Goal: Task Accomplishment & Management: Use online tool/utility

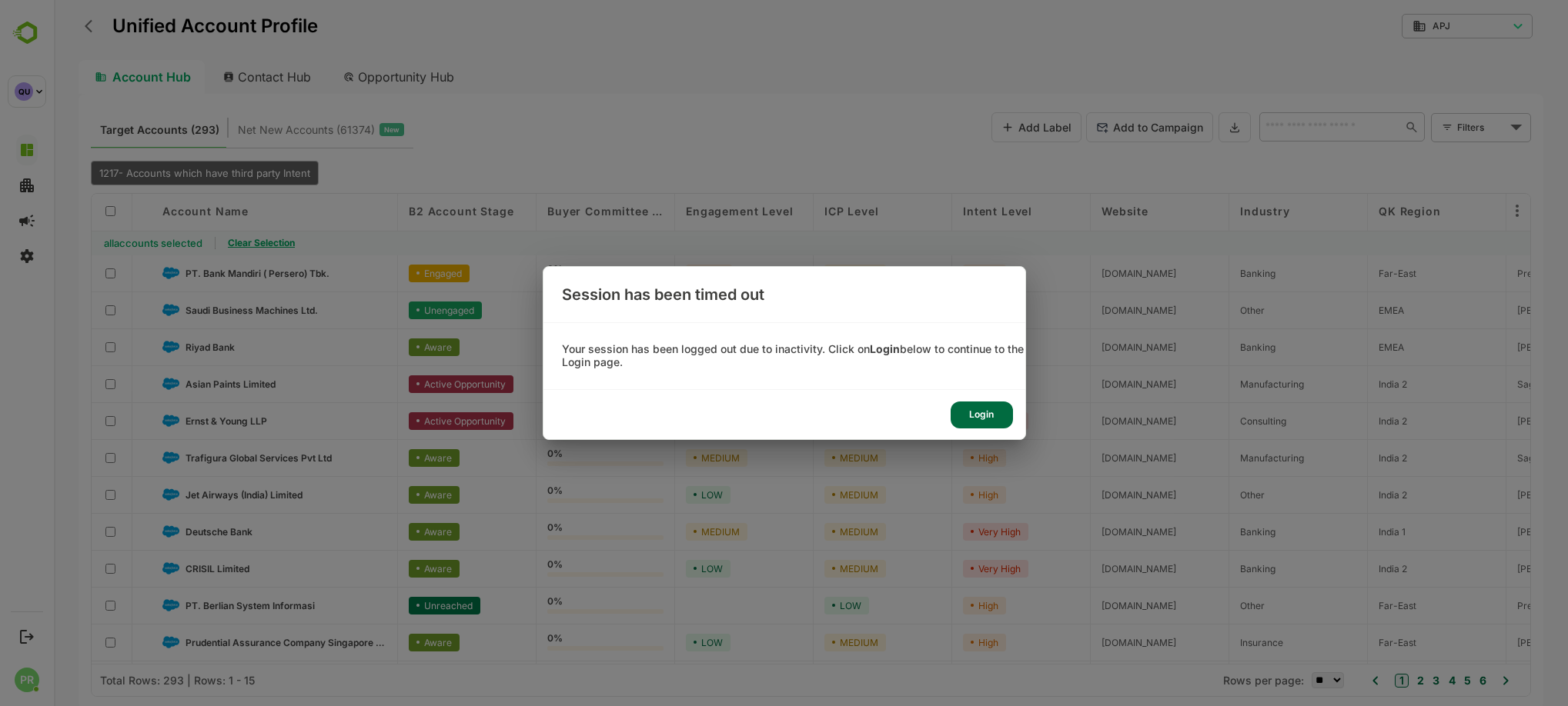
click at [175, 146] on div "Login" at bounding box center [105, 128] width 138 height 37
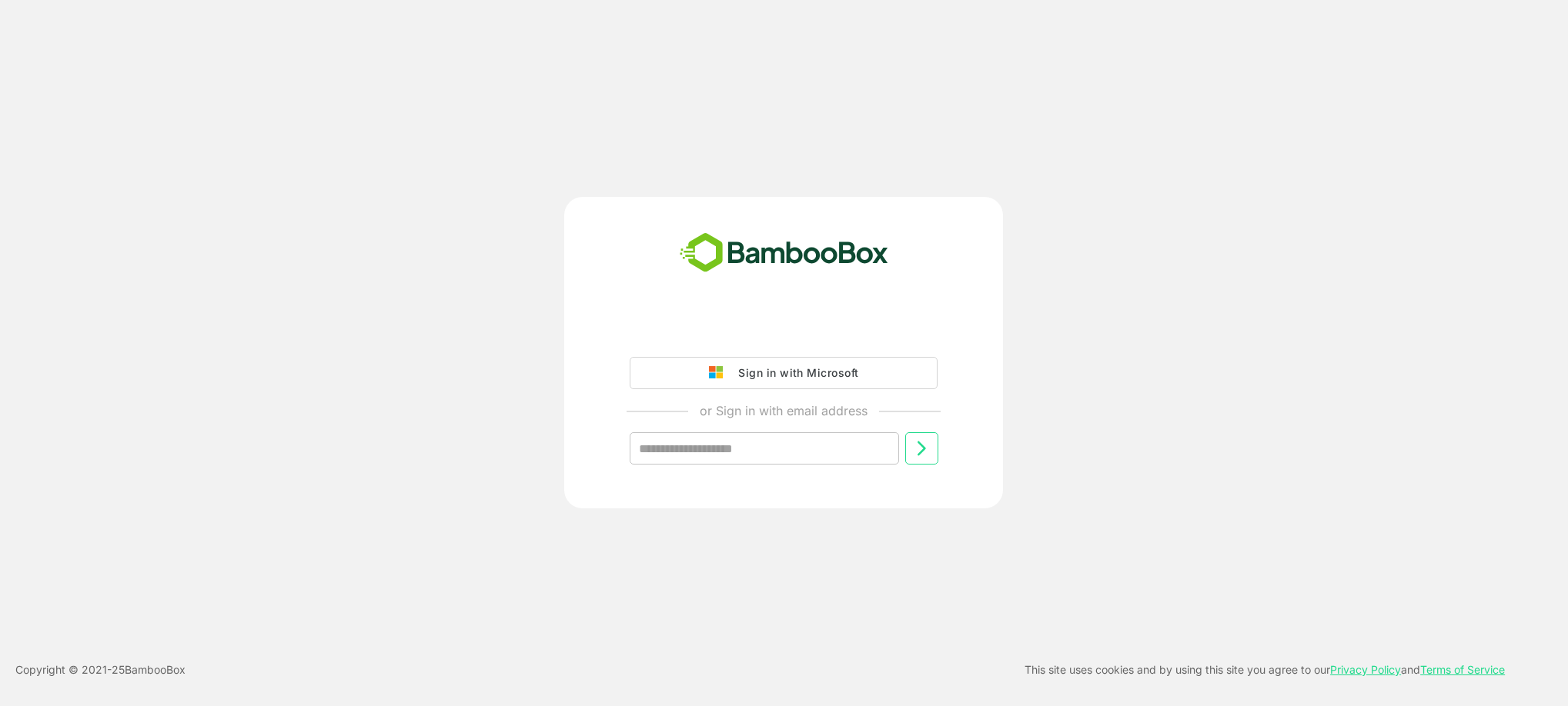
click at [815, 381] on div "Sign in with Microsoft" at bounding box center [794, 373] width 128 height 20
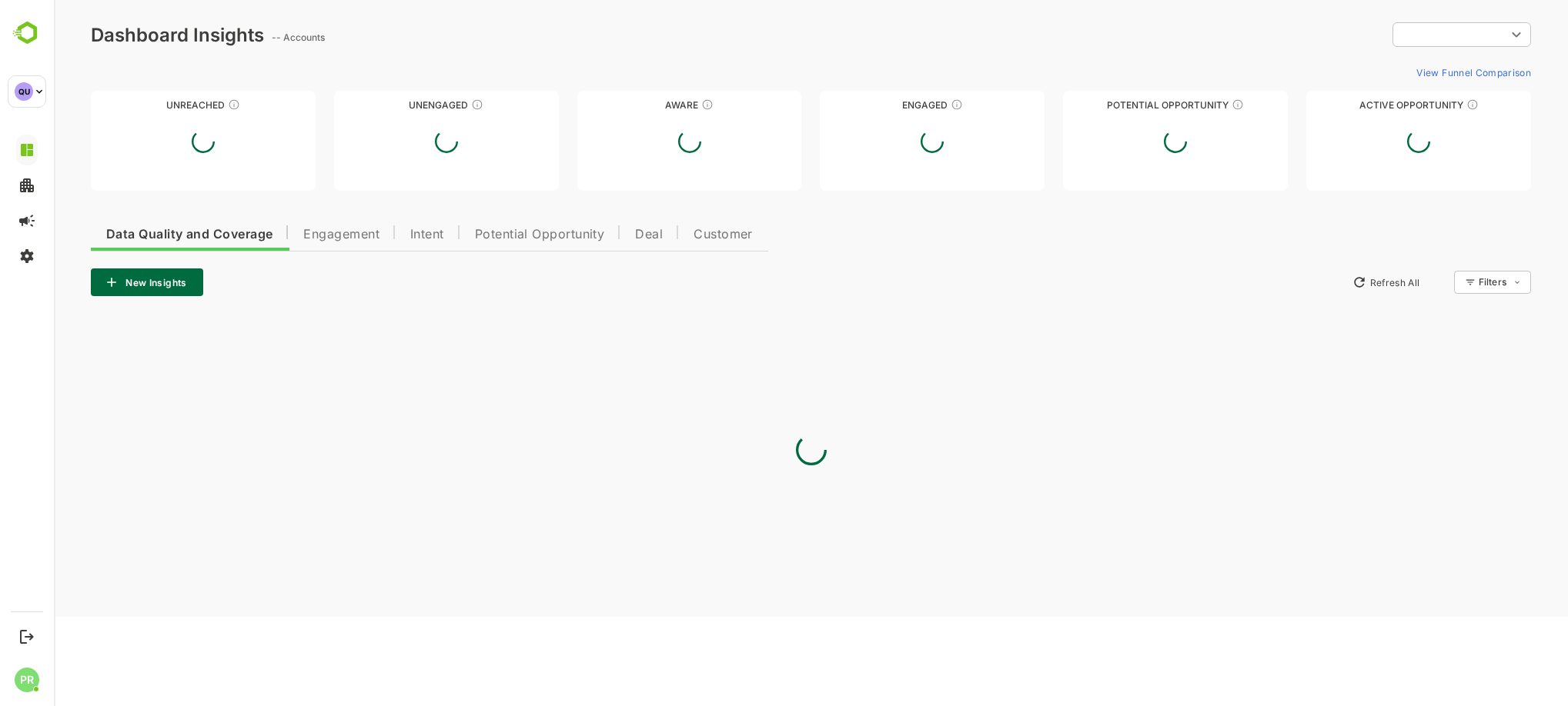
type input "***"
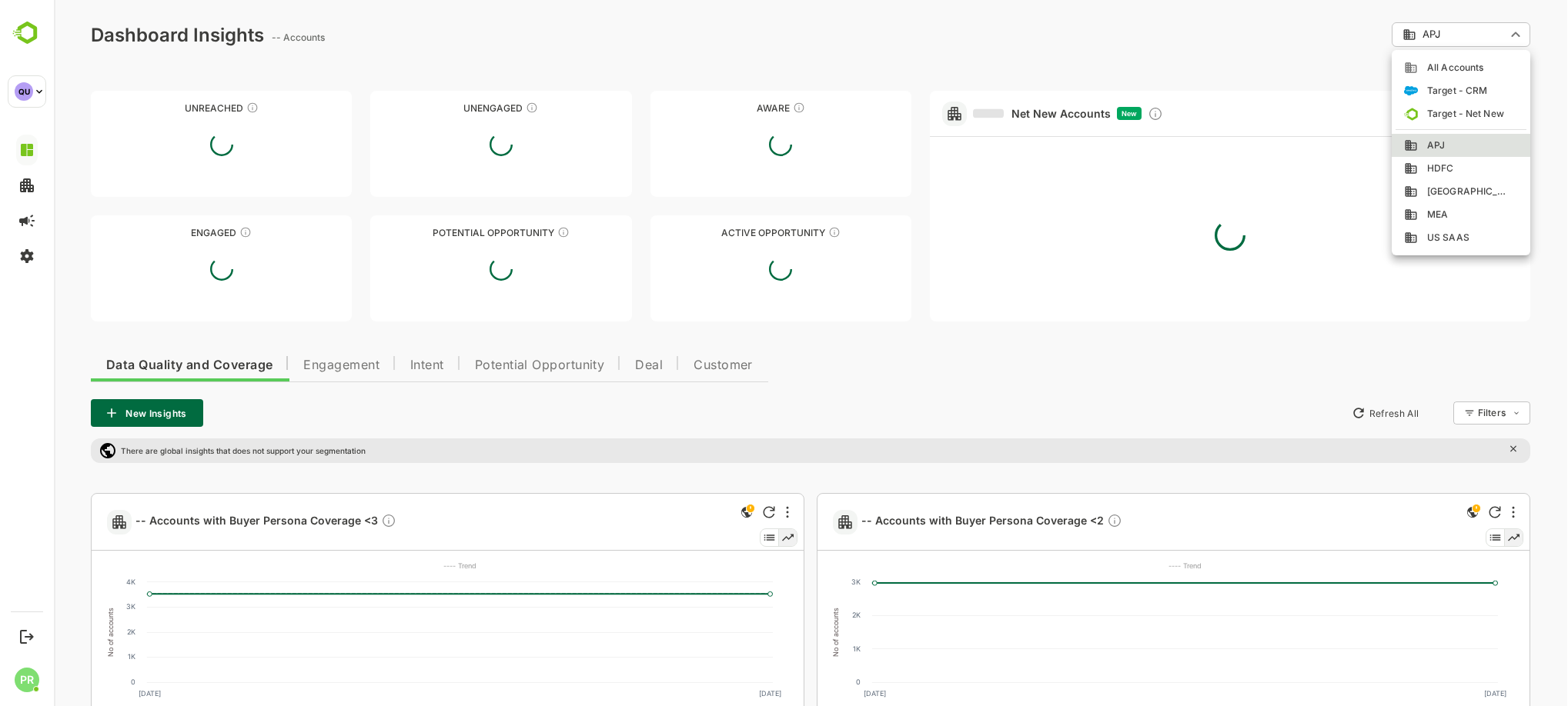
click at [428, 368] on div at bounding box center [810, 353] width 1513 height 706
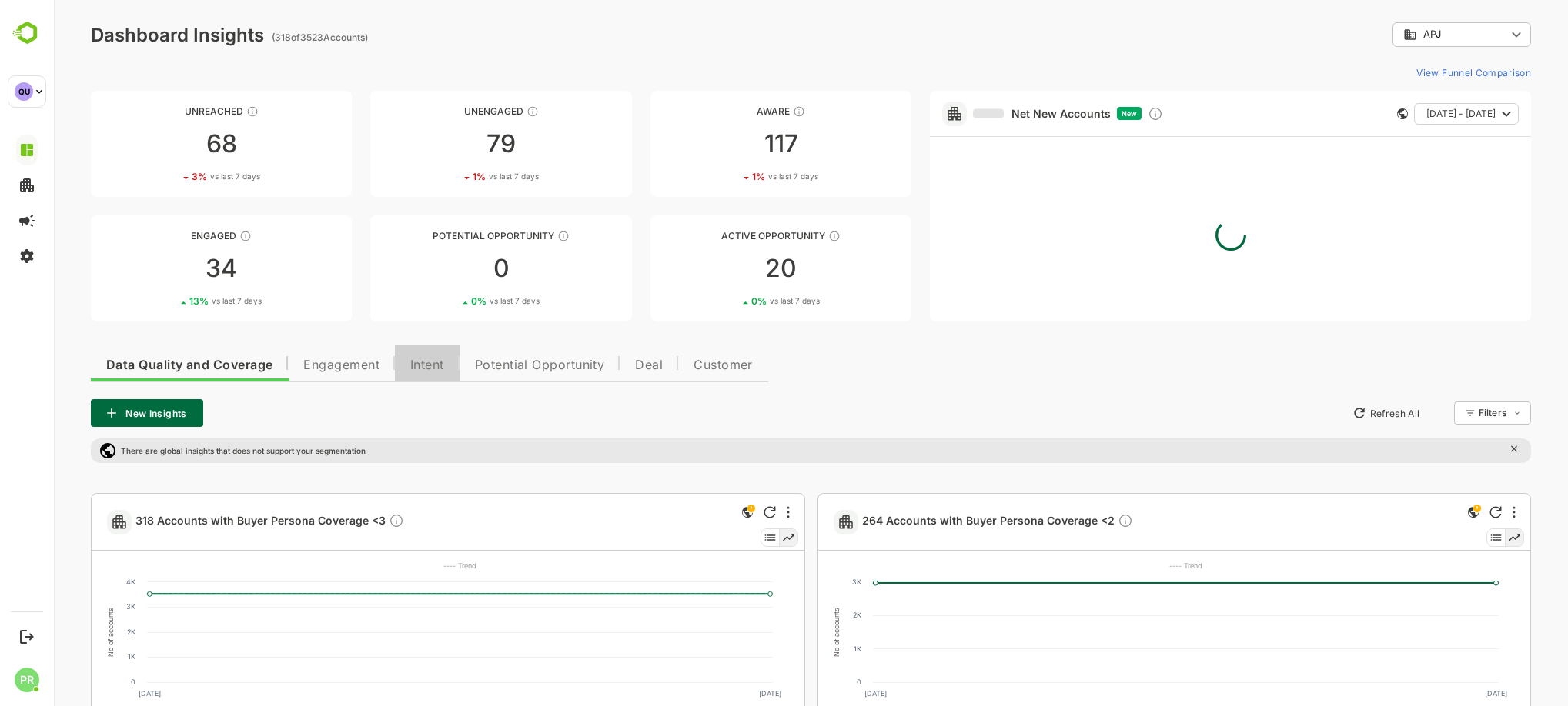
click at [436, 365] on span "Intent" at bounding box center [427, 365] width 34 height 12
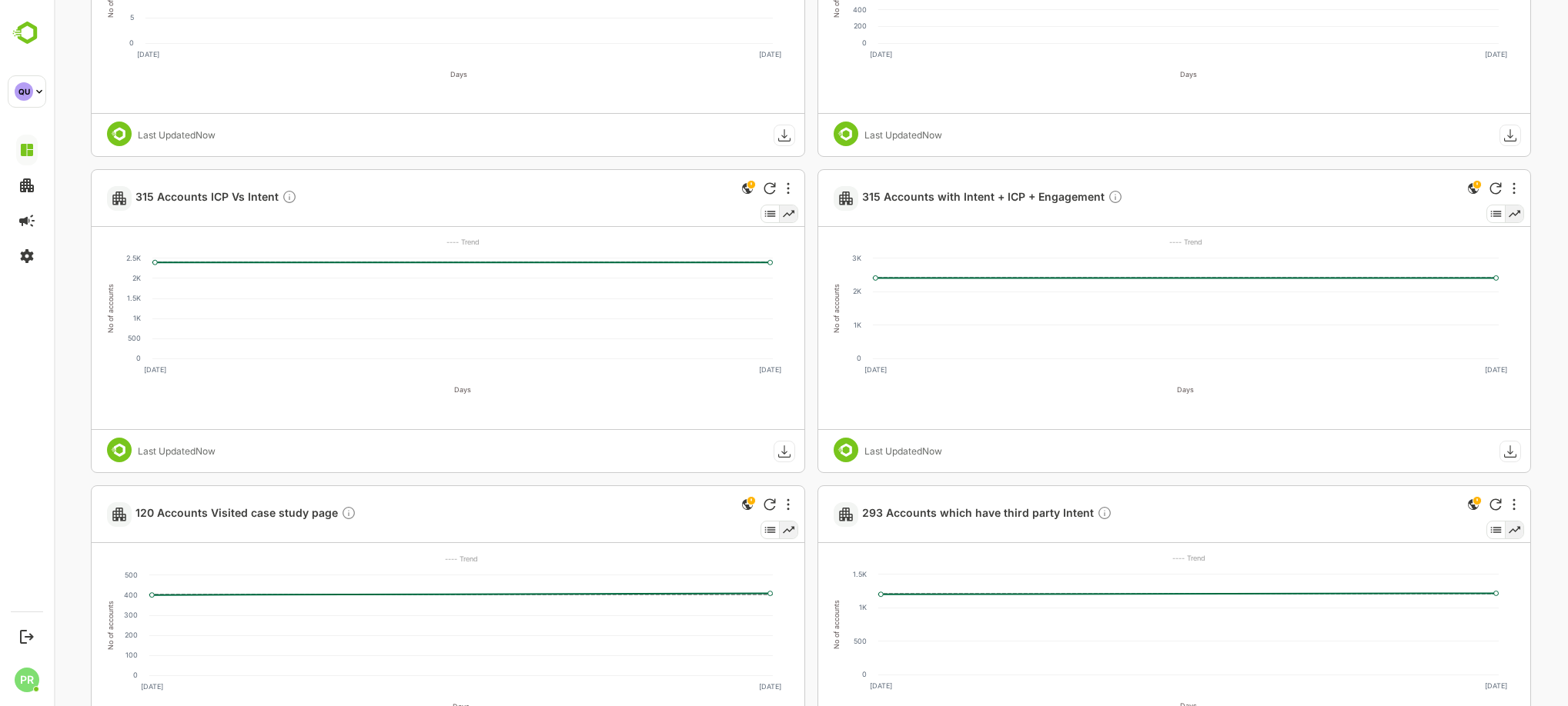
scroll to position [641, 0]
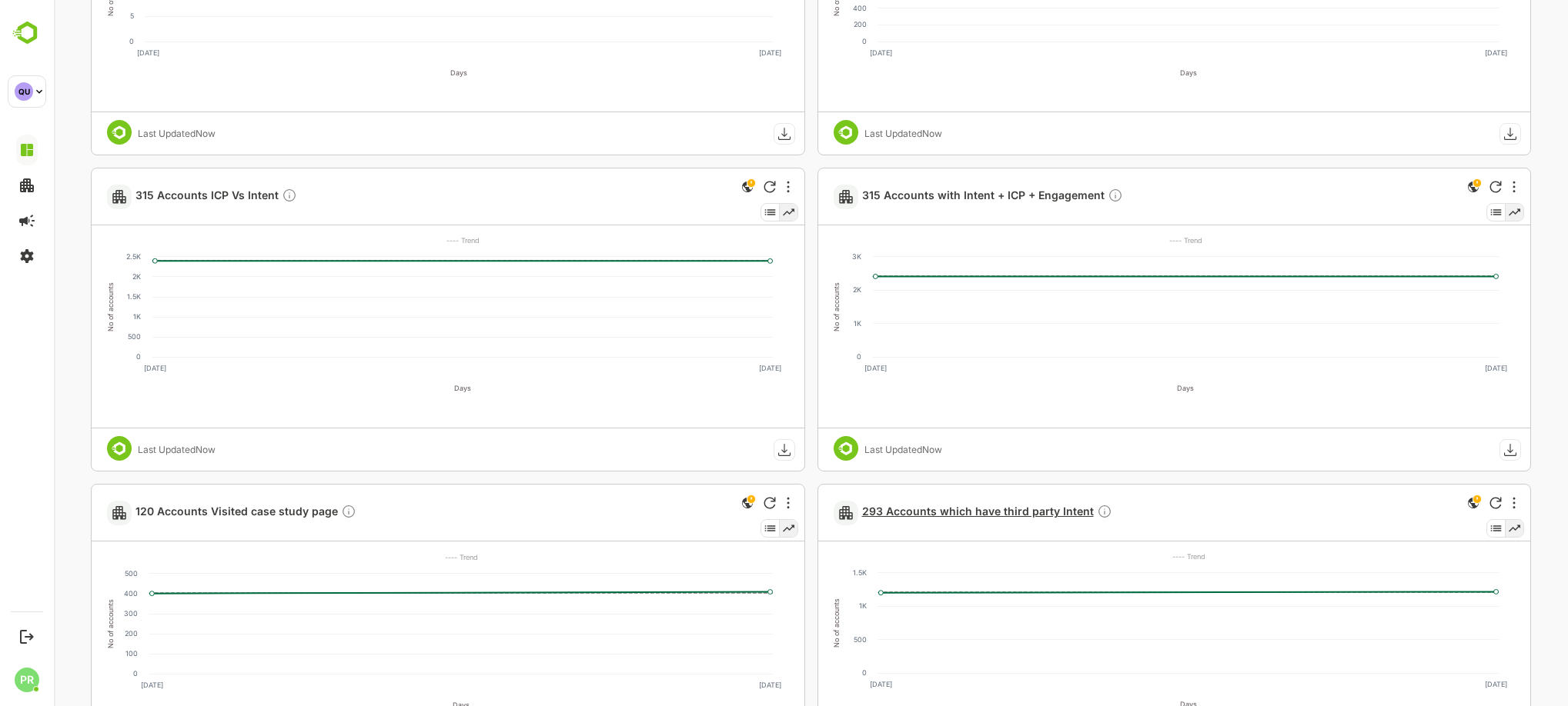
click at [949, 510] on span "293 Accounts which have third party Intent" at bounding box center [986, 512] width 251 height 18
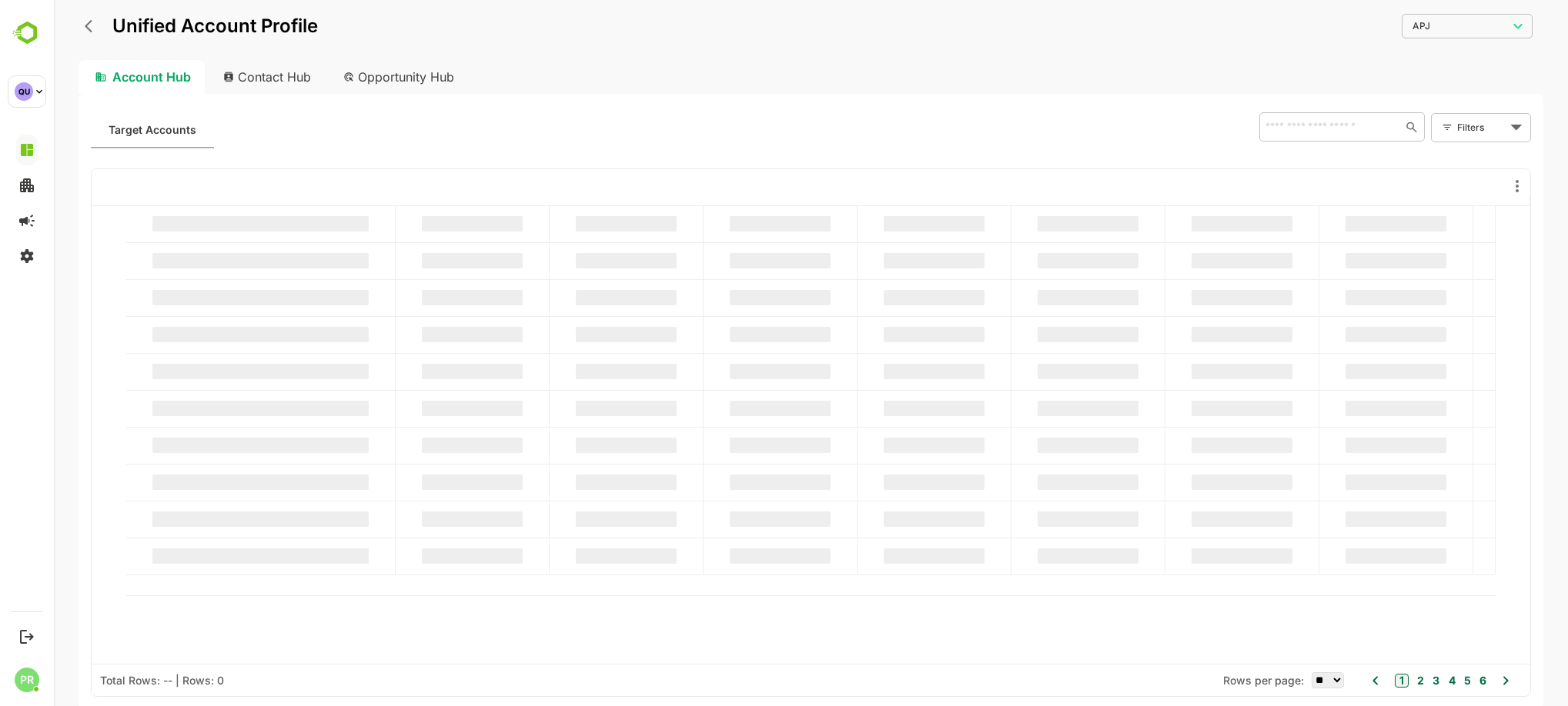
scroll to position [0, 0]
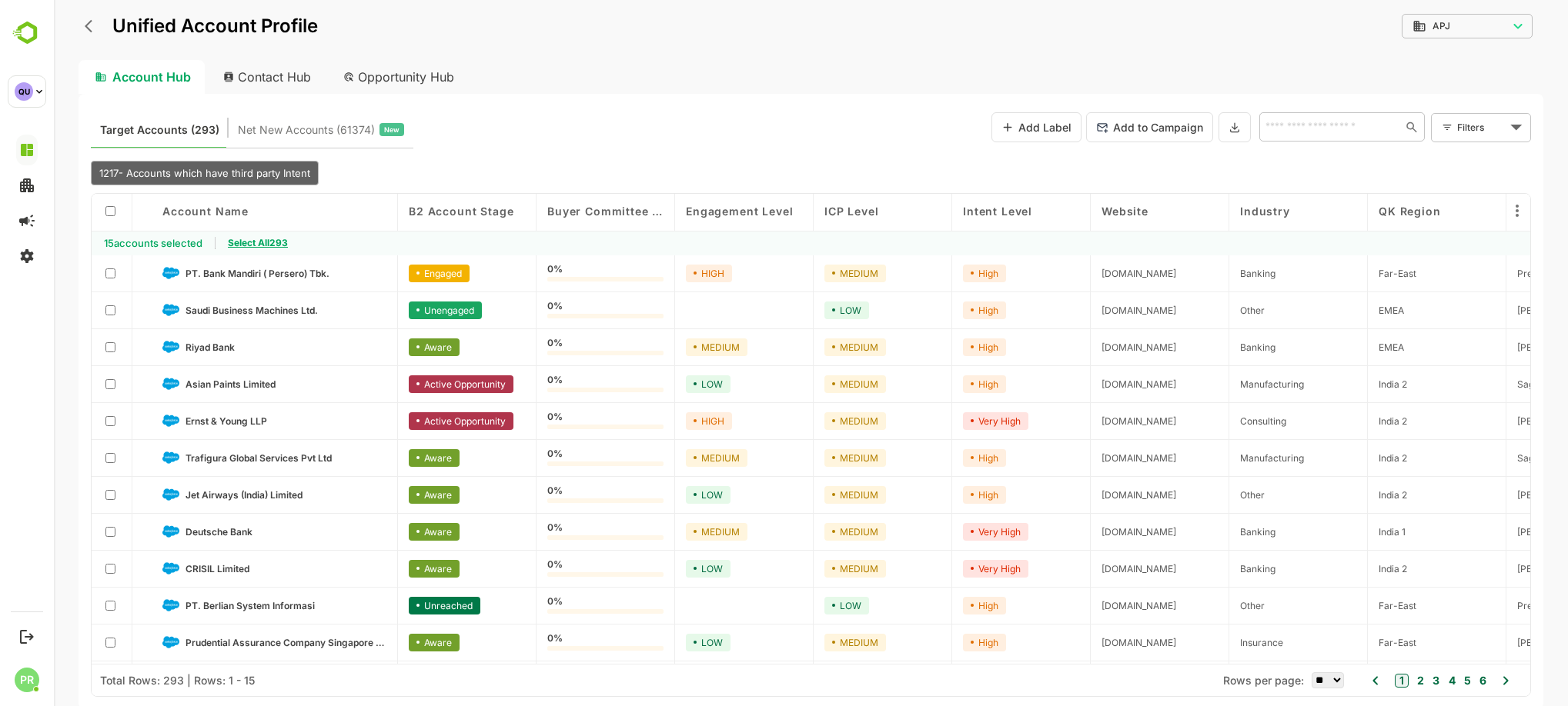
click at [243, 246] on span "Select All 293" at bounding box center [257, 242] width 60 height 11
click at [1233, 129] on icon at bounding box center [1233, 127] width 8 height 8
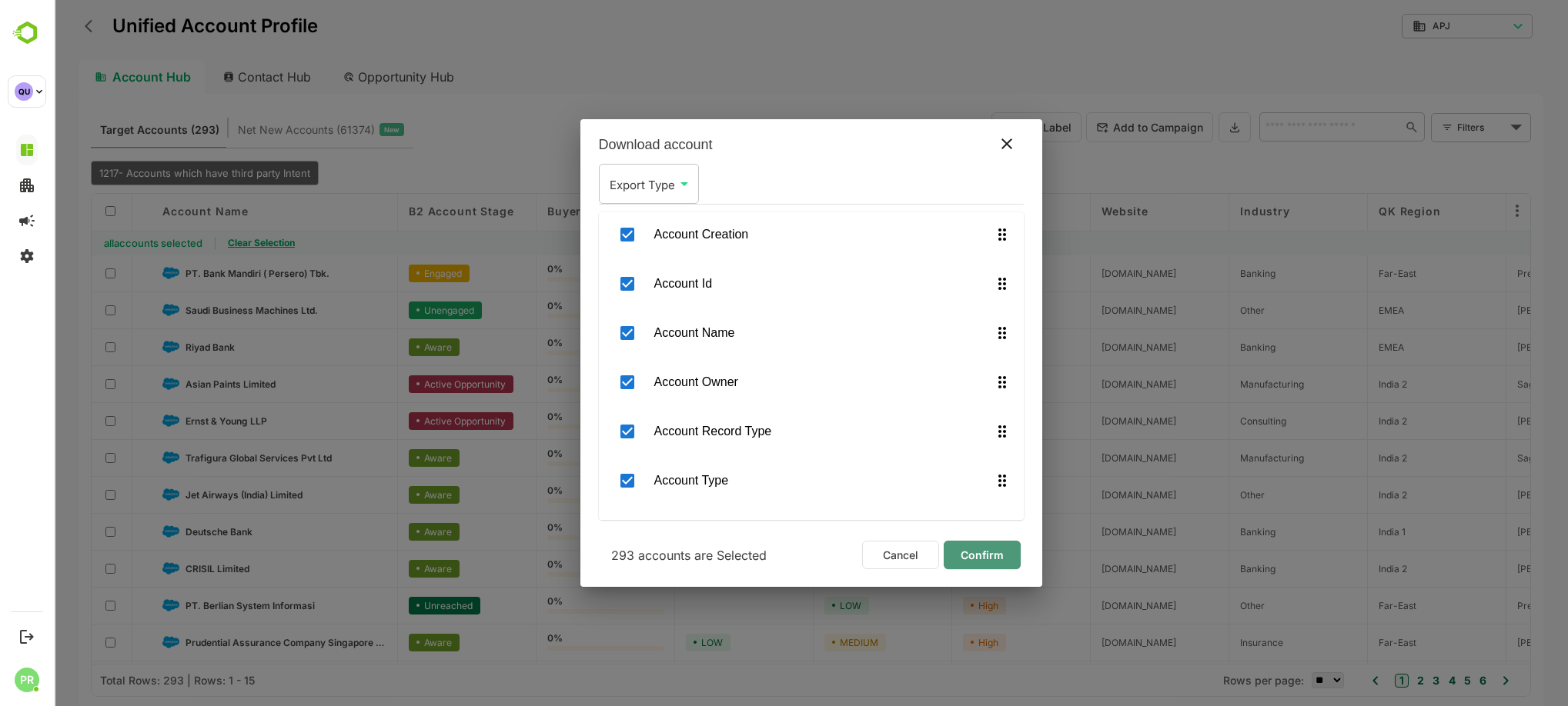
click at [985, 545] on span "Confirm" at bounding box center [982, 555] width 53 height 20
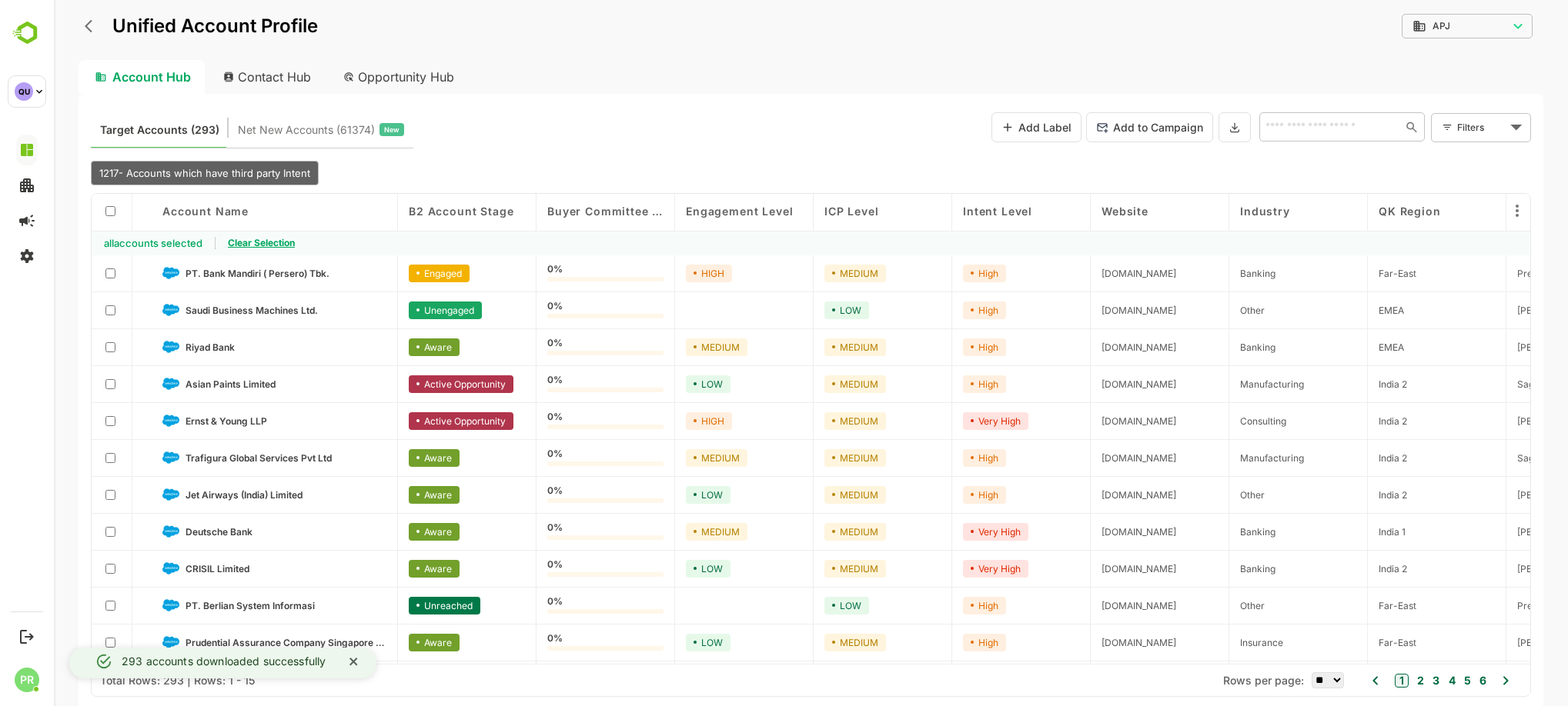
click at [744, 116] on div "Target Accounts (293) Net New Accounts ( 61374 ) New Add Label Add to Campaign …" at bounding box center [811, 127] width 1440 height 42
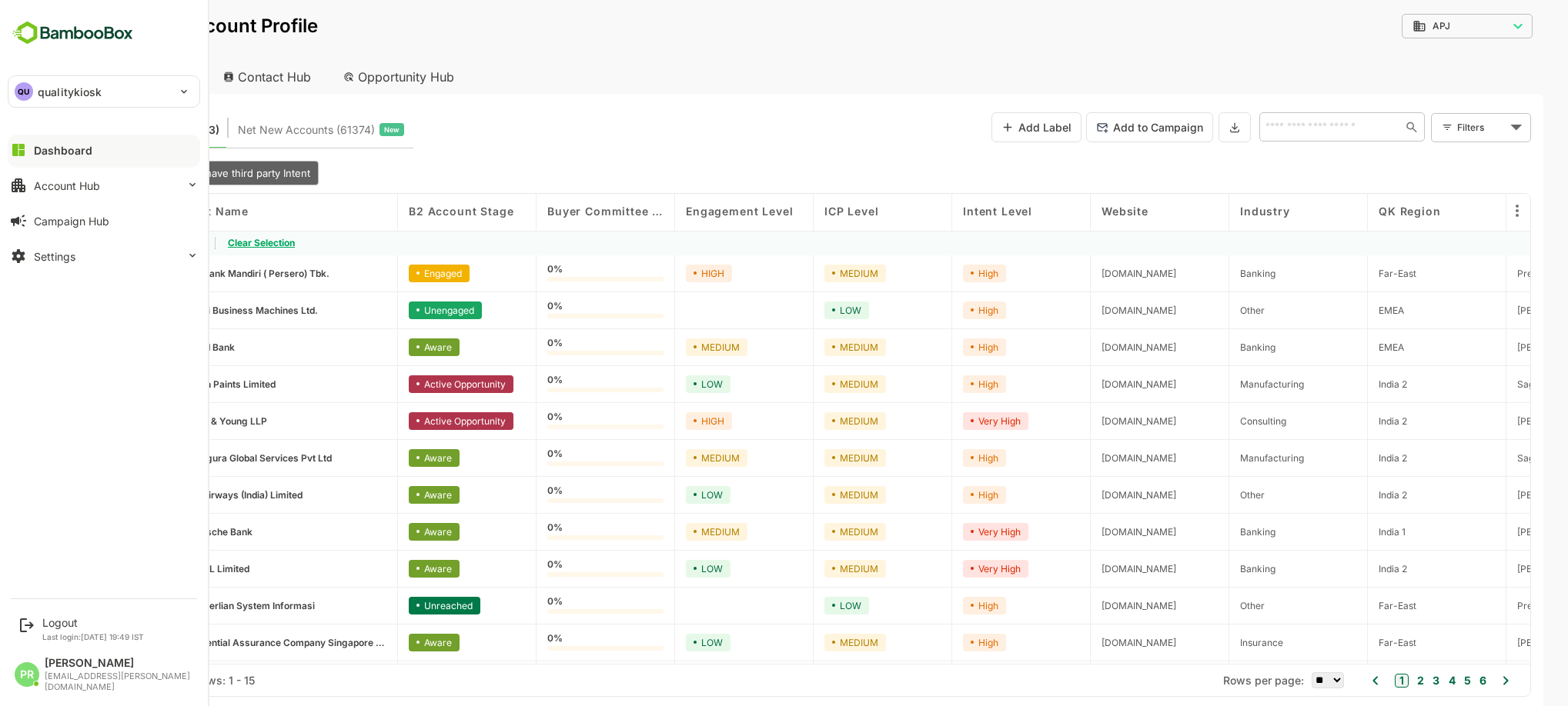
click at [153, 140] on button "Dashboard" at bounding box center [104, 150] width 192 height 30
click at [91, 149] on button "Dashboard" at bounding box center [104, 150] width 192 height 30
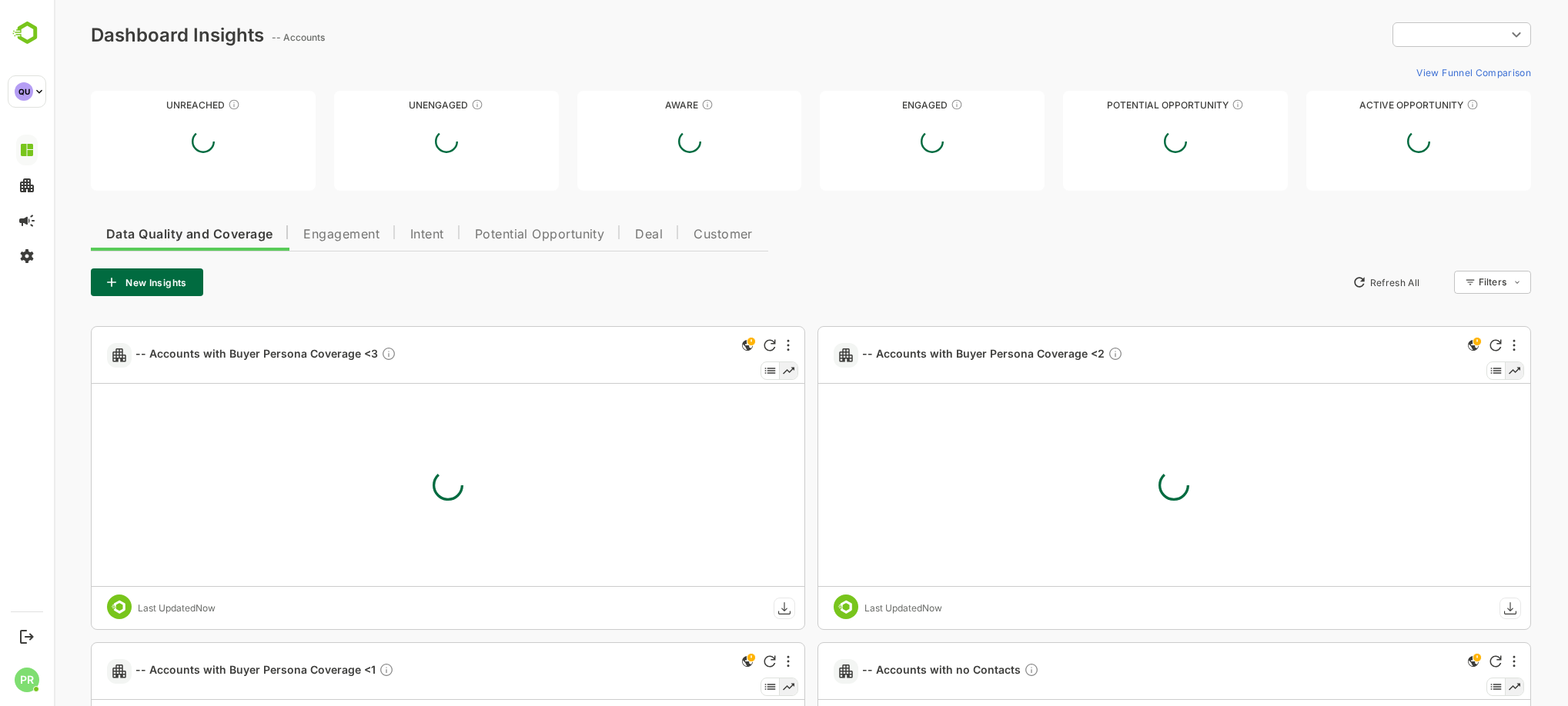
type input "***"
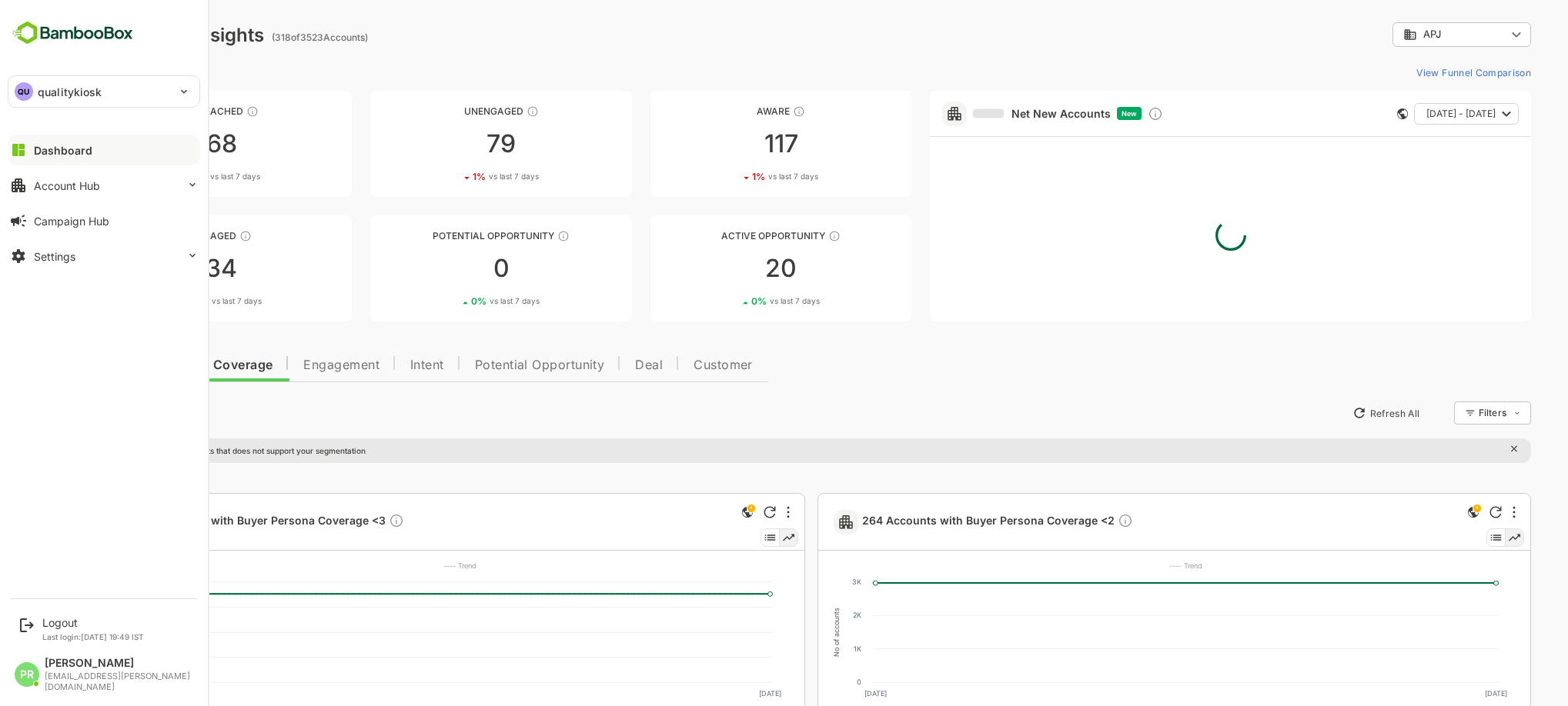
click at [63, 153] on div "Dashboard" at bounding box center [63, 151] width 58 height 13
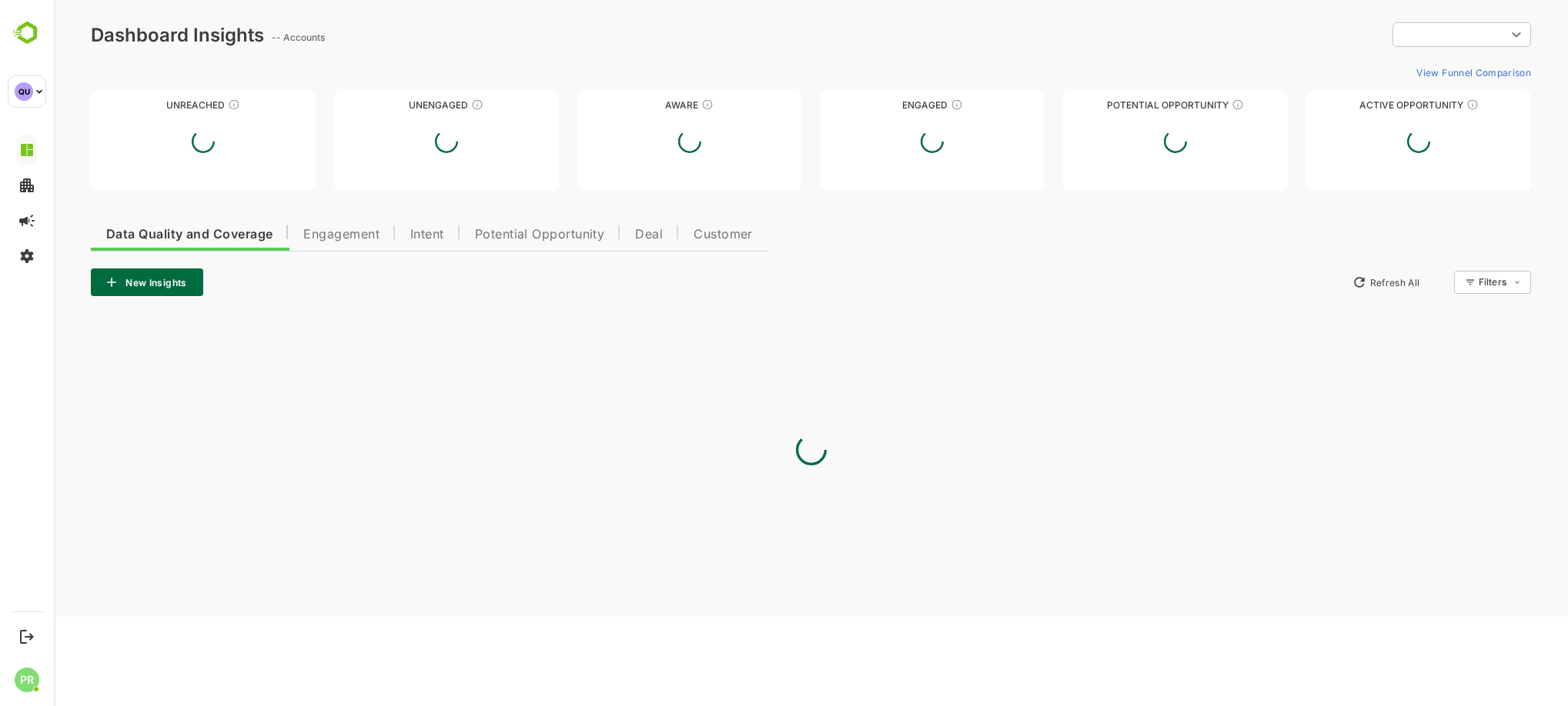
type input "***"
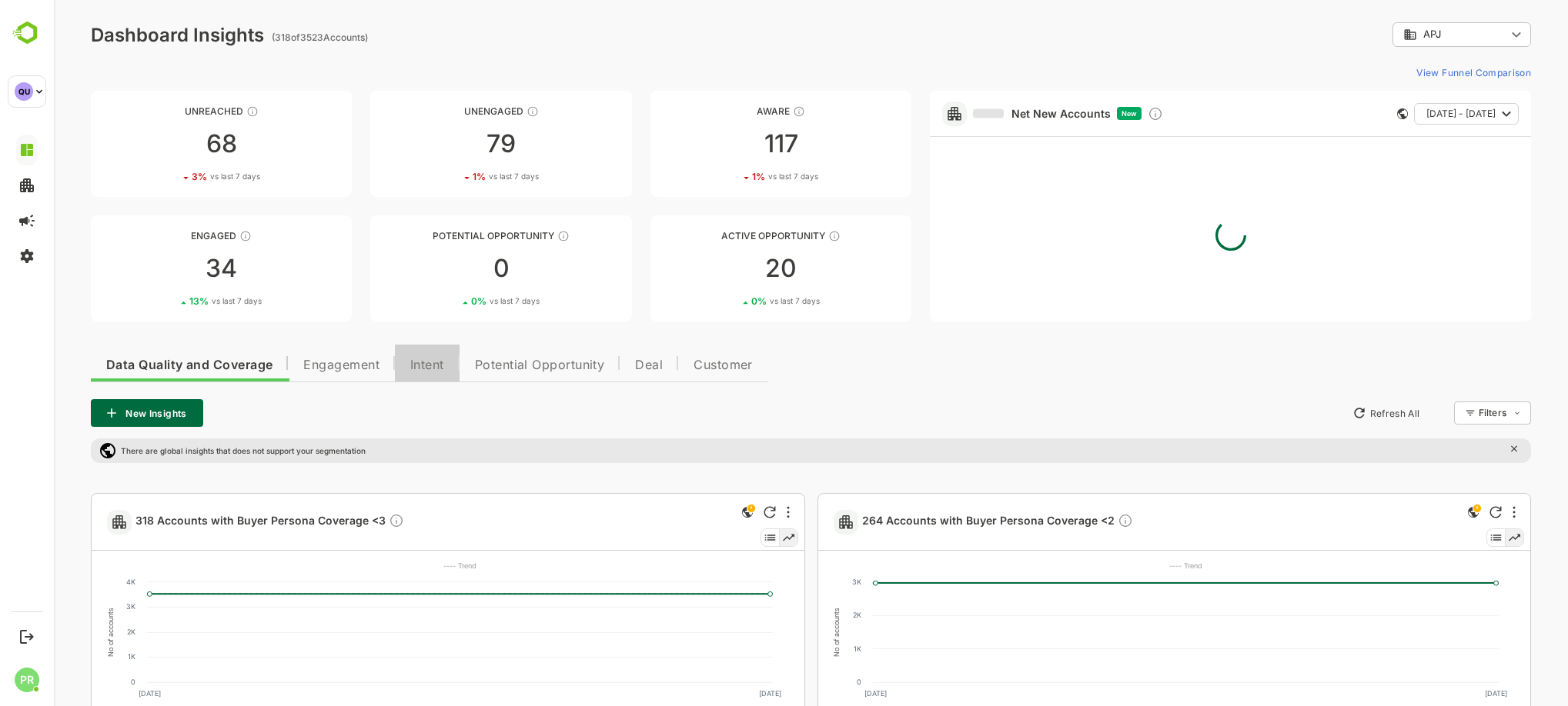
click at [425, 365] on span "Intent" at bounding box center [427, 365] width 34 height 12
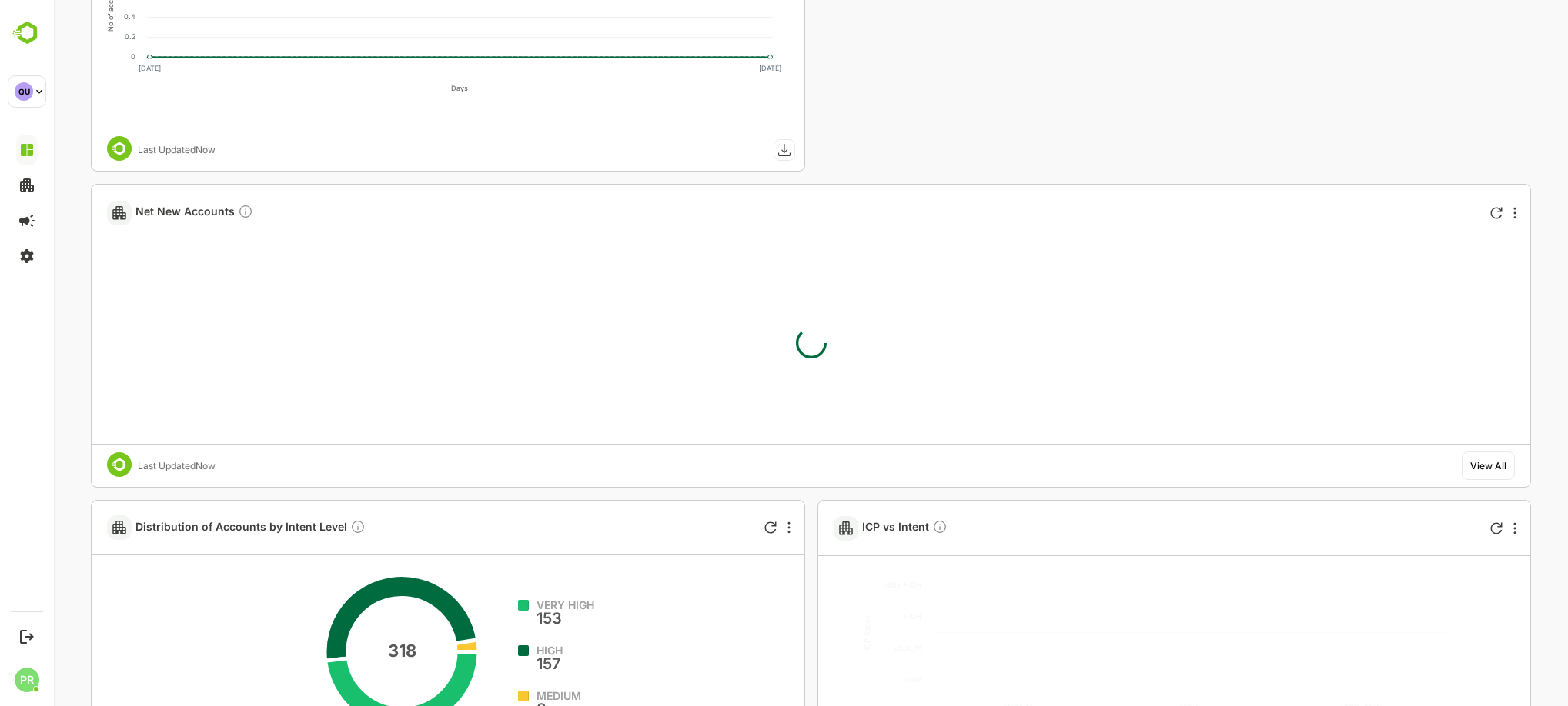
scroll to position [1889, 0]
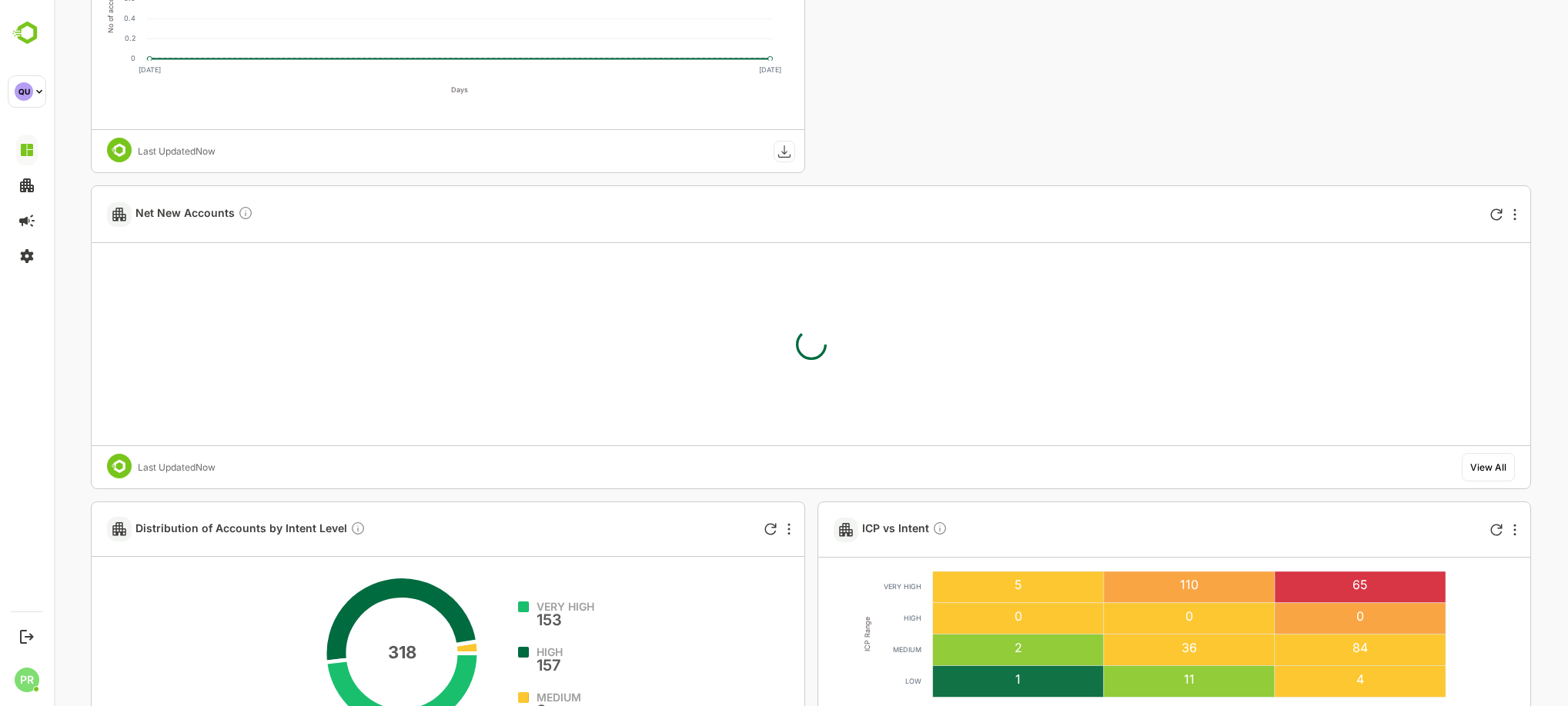
click at [1482, 462] on div "View All" at bounding box center [1488, 467] width 36 height 11
click at [1474, 456] on div "View All" at bounding box center [1488, 467] width 53 height 29
click at [1513, 211] on icon "More" at bounding box center [1514, 214] width 3 height 12
click at [1487, 462] on div at bounding box center [810, 353] width 1513 height 706
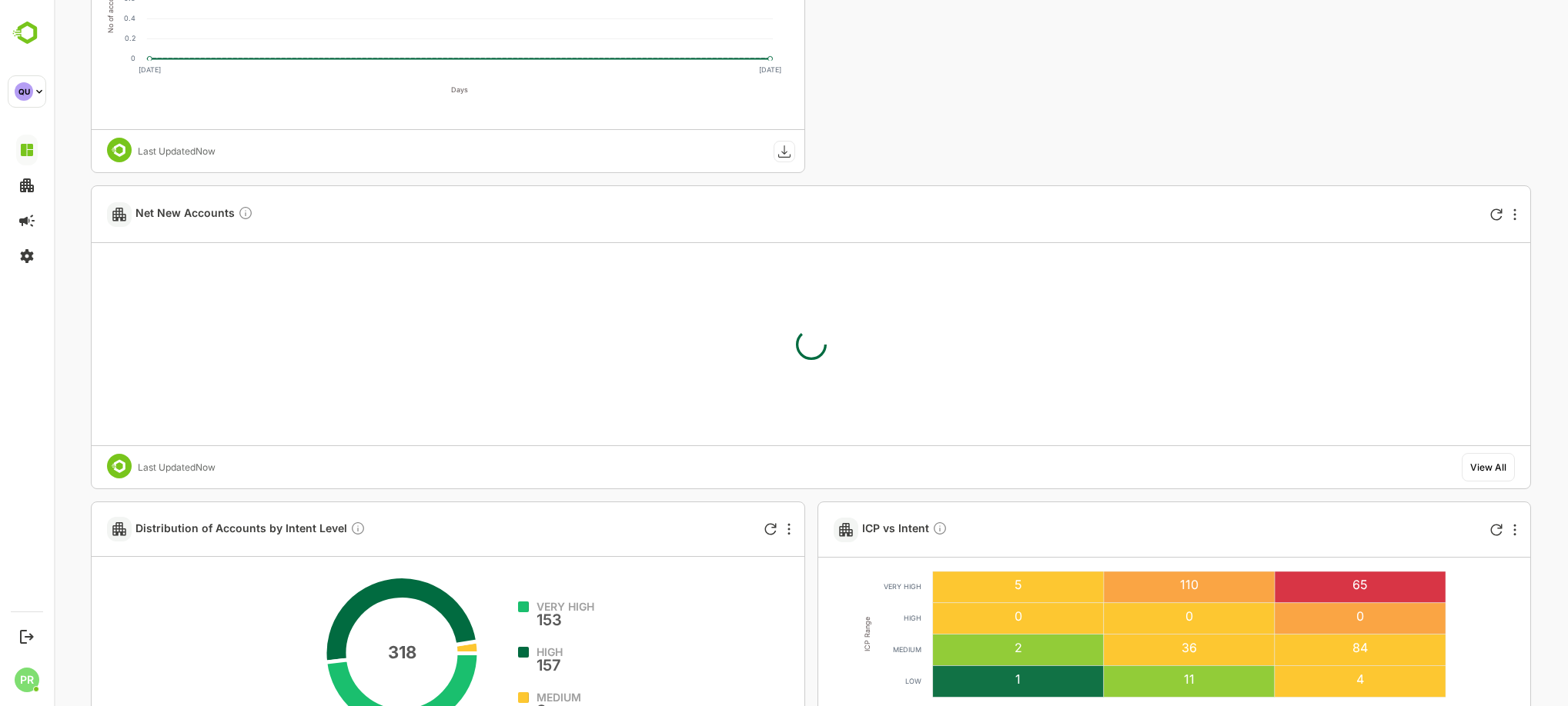
click at [1487, 462] on div "View All" at bounding box center [1488, 467] width 36 height 11
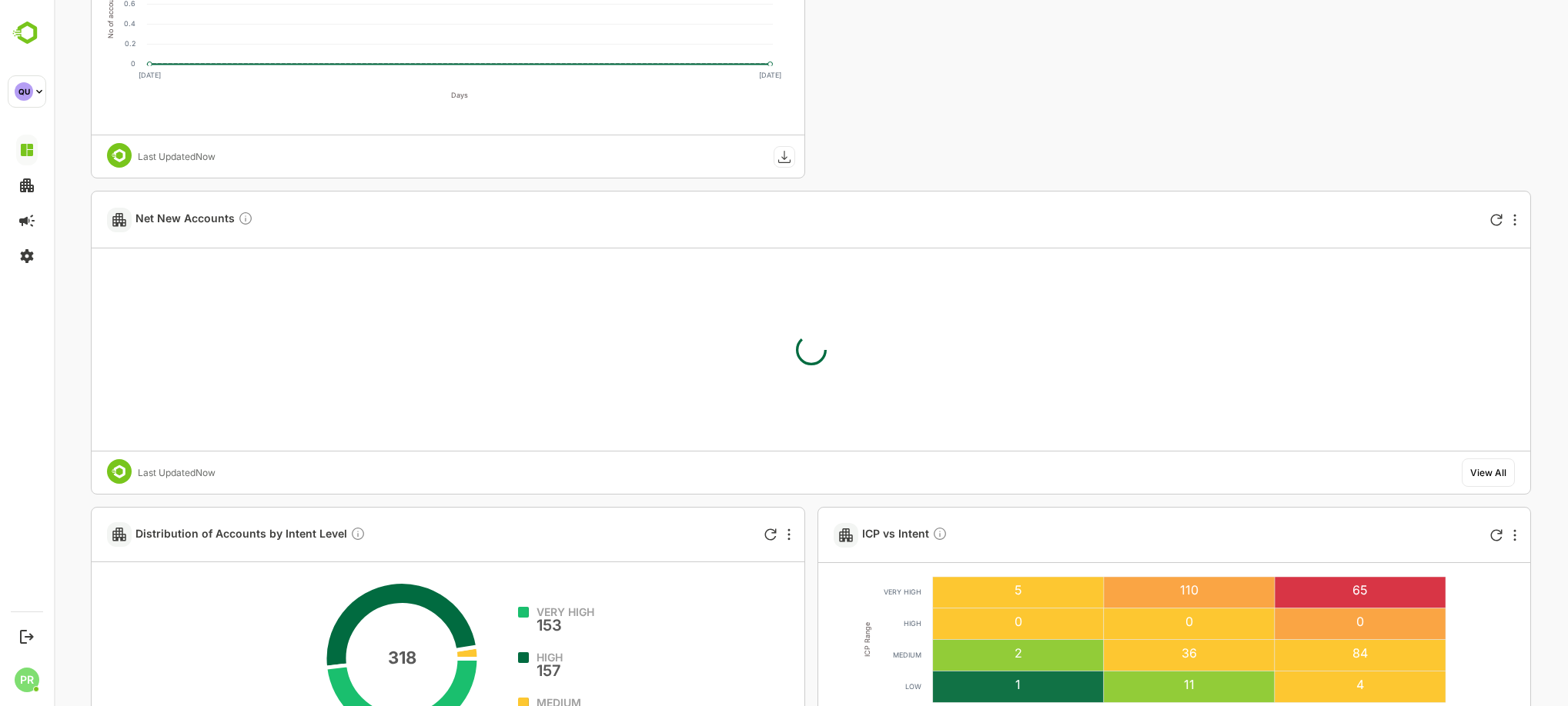
scroll to position [2170, 0]
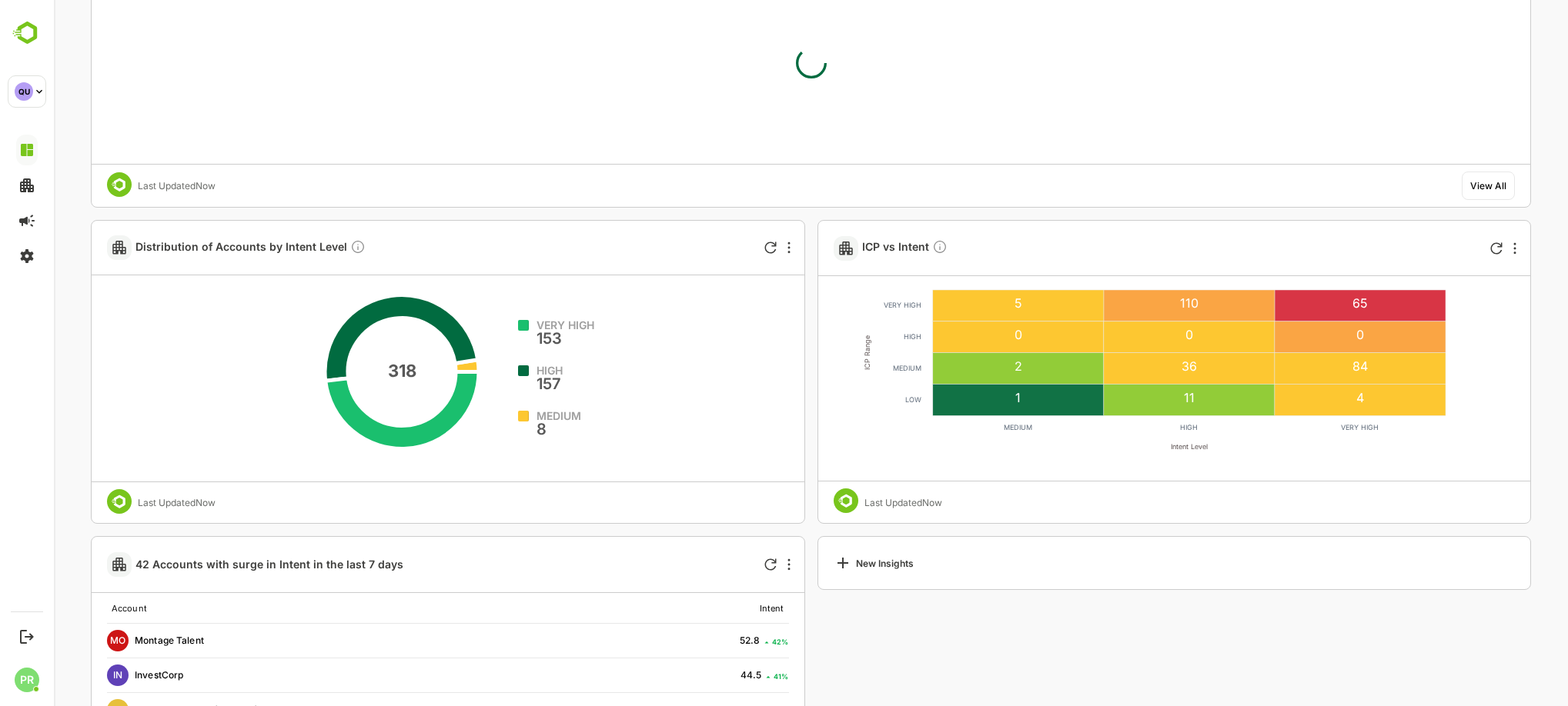
click at [1491, 192] on div "View All" at bounding box center [1488, 186] width 53 height 29
click at [1487, 191] on div "View All" at bounding box center [1488, 186] width 53 height 29
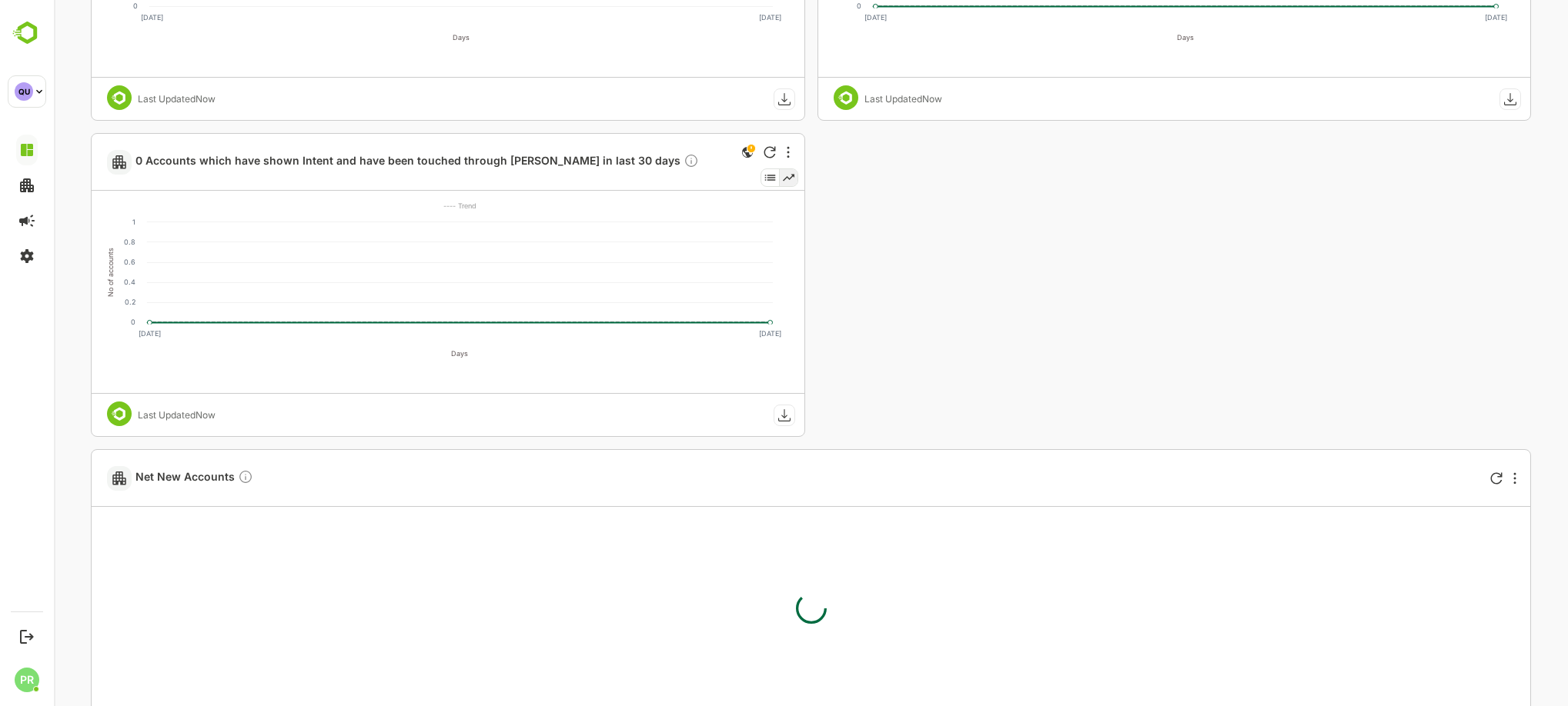
scroll to position [1623, 0]
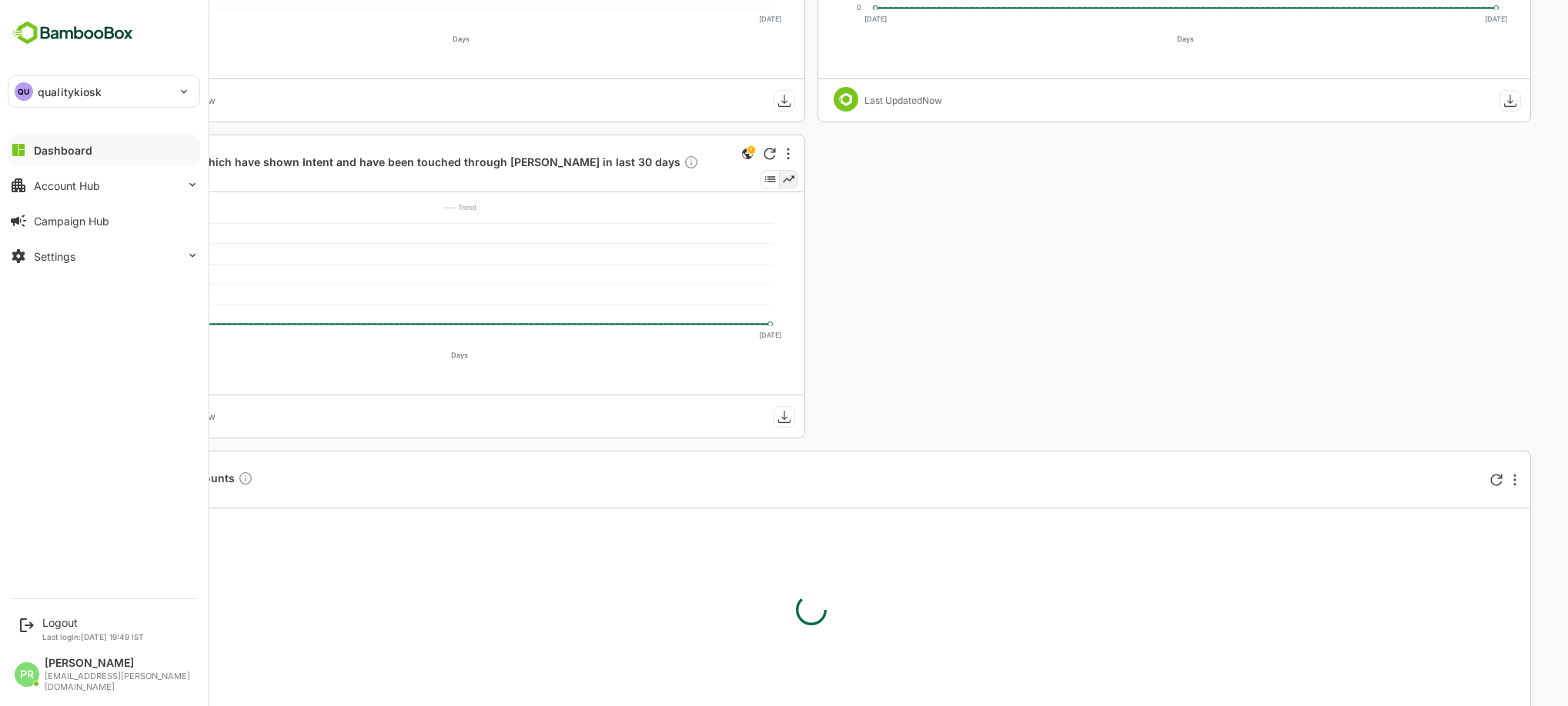
click at [37, 150] on div "Dashboard" at bounding box center [63, 151] width 58 height 13
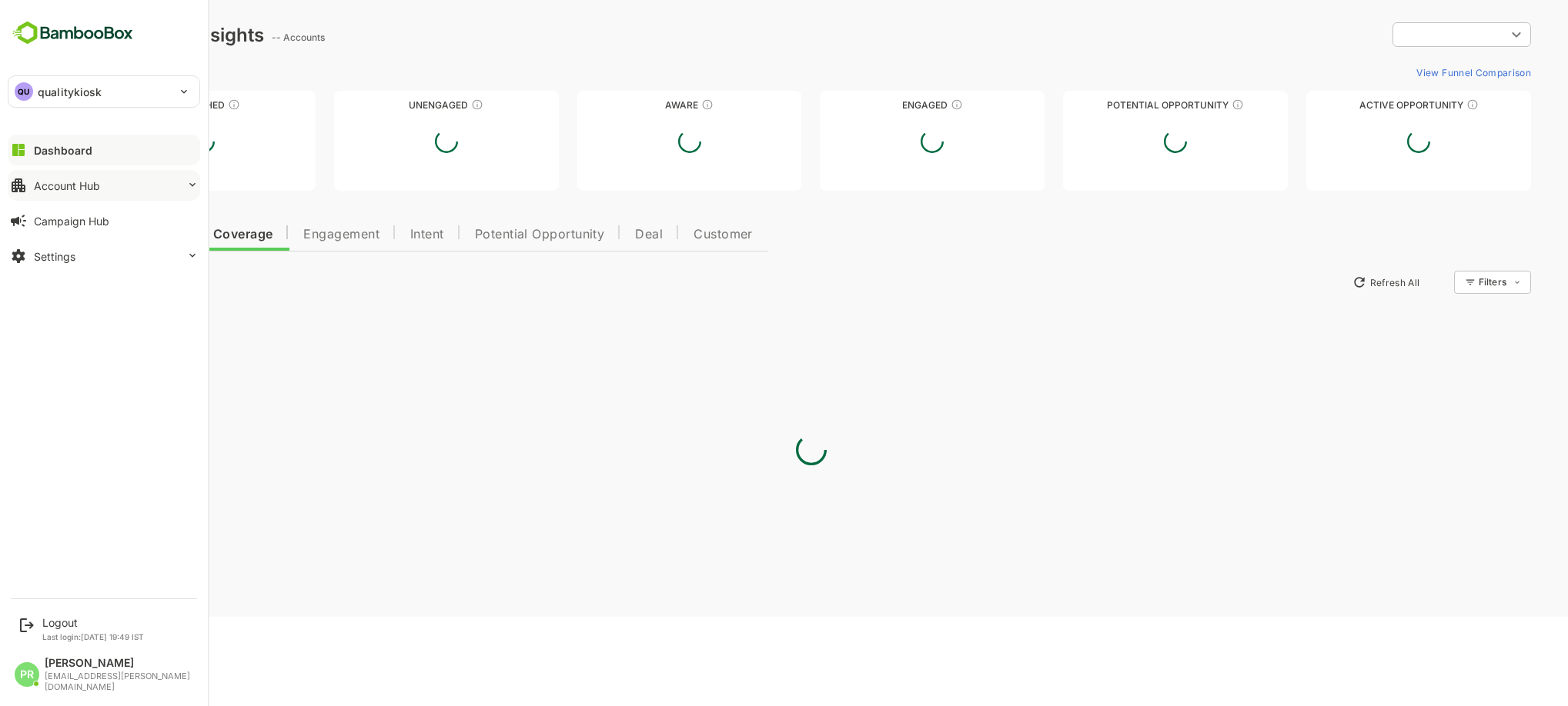
type input "***"
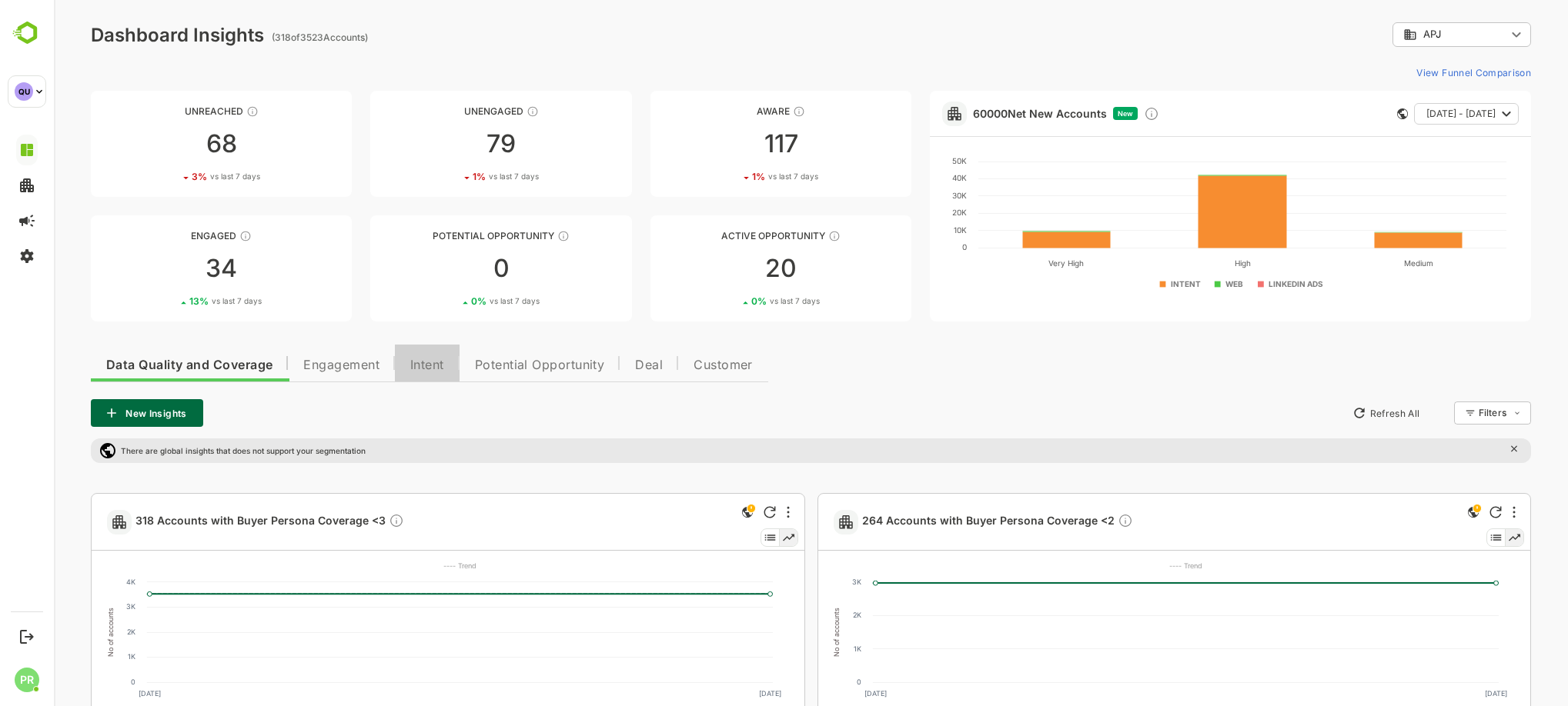
click at [421, 363] on span "Intent" at bounding box center [427, 365] width 34 height 12
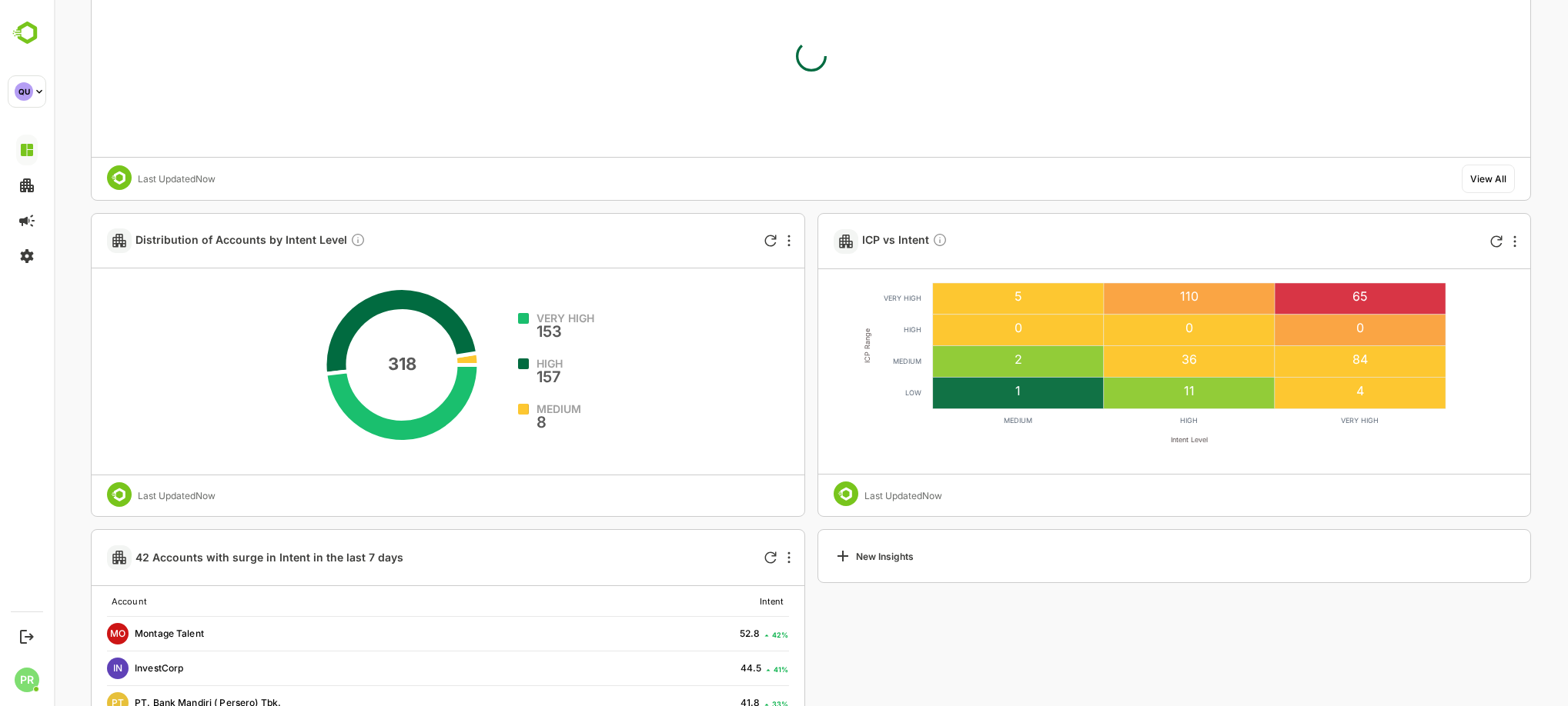
scroll to position [1768, 0]
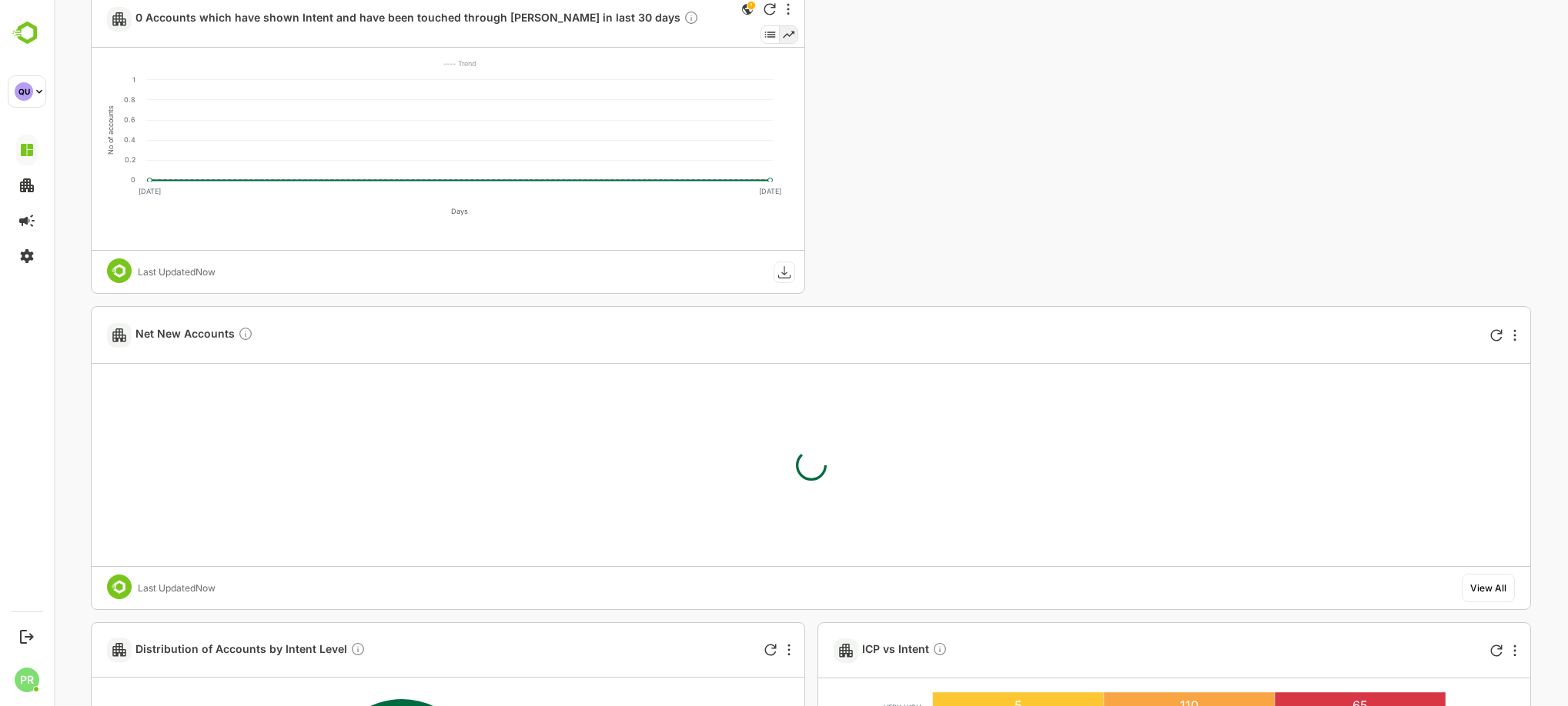
click at [1483, 605] on div "Last Updated Now View All" at bounding box center [811, 588] width 1439 height 43
click at [1513, 335] on icon "More" at bounding box center [1514, 335] width 2 height 11
click at [1480, 590] on div at bounding box center [810, 353] width 1513 height 706
click at [1480, 590] on div "View All" at bounding box center [1488, 588] width 36 height 11
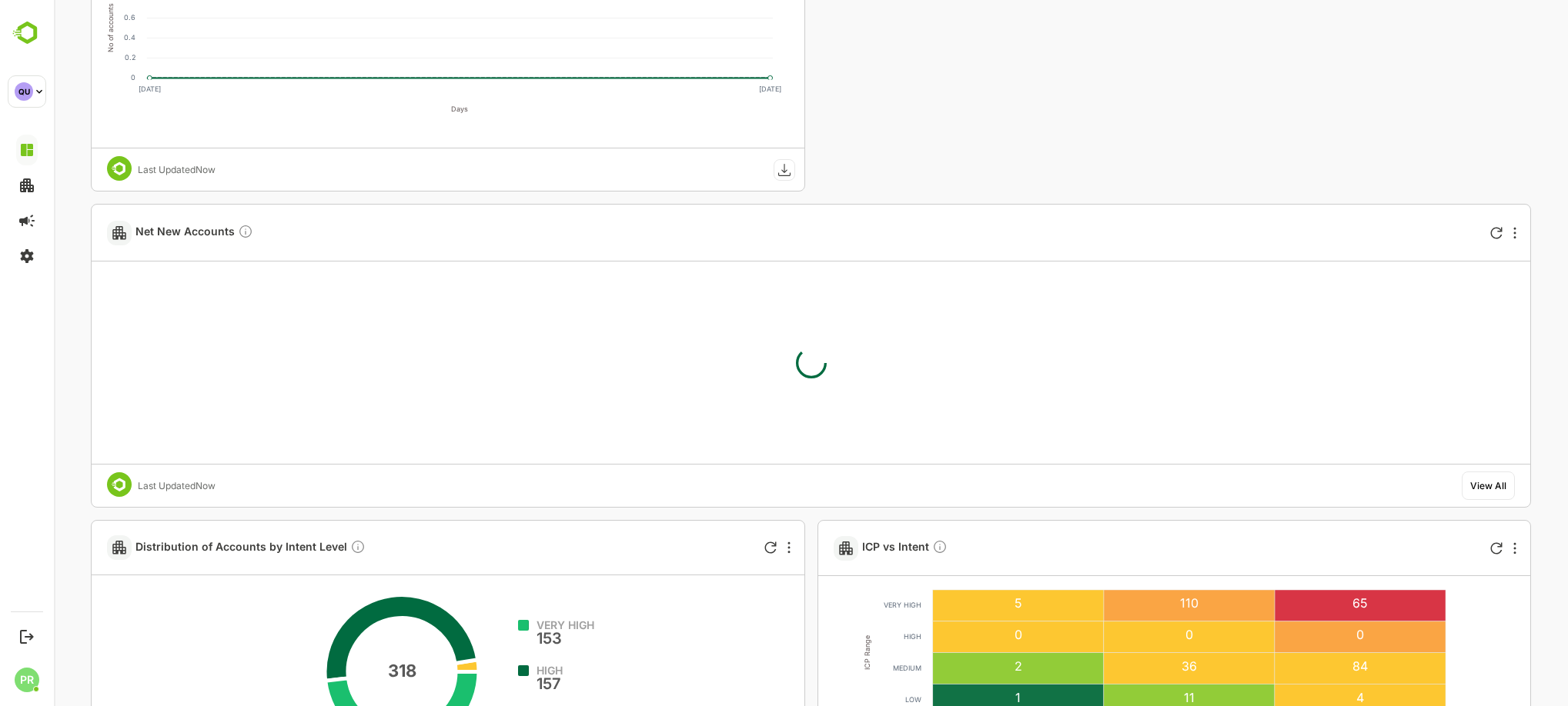
scroll to position [1869, 0]
click at [1517, 227] on div at bounding box center [1514, 234] width 18 height 18
click at [1499, 489] on div at bounding box center [810, 353] width 1513 height 706
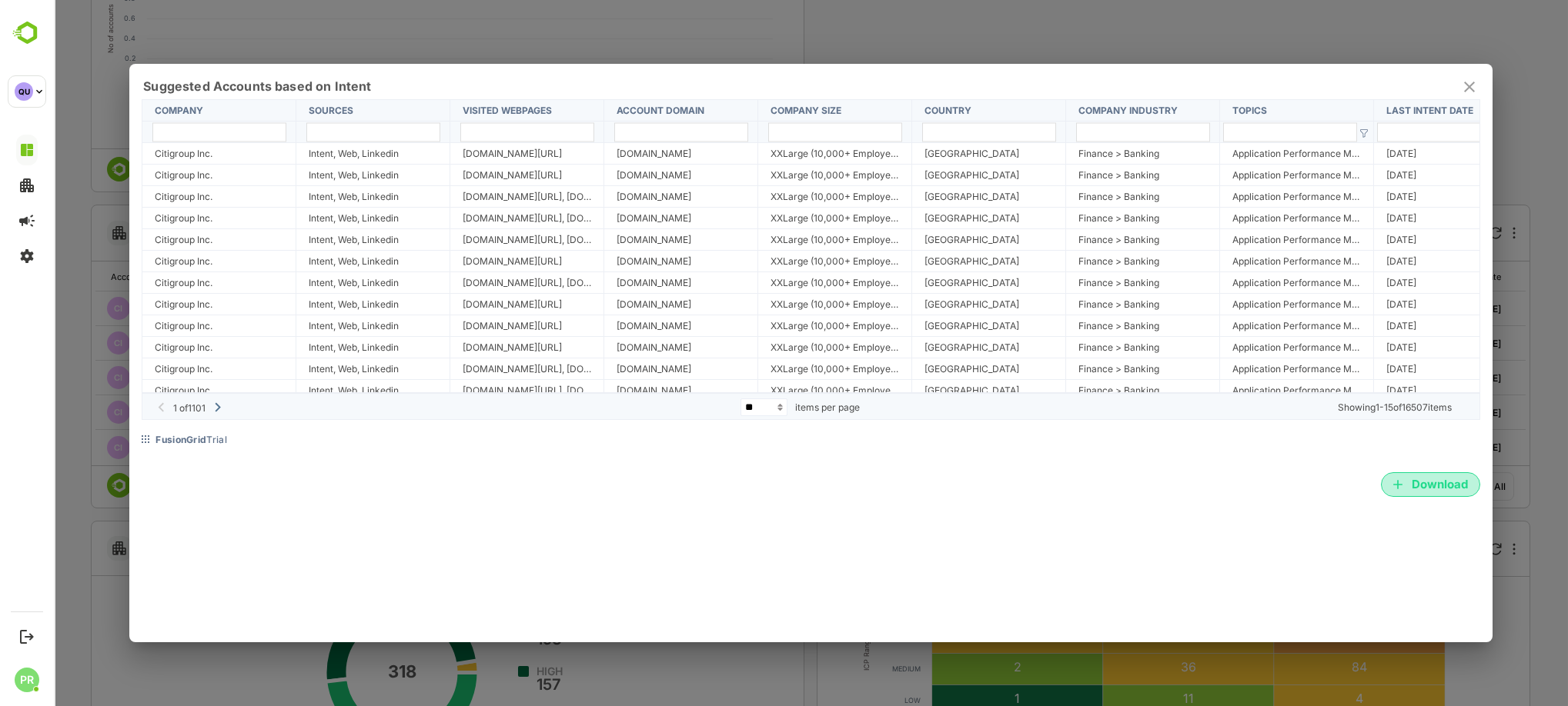
click at [1426, 488] on span "Download" at bounding box center [1430, 485] width 75 height 20
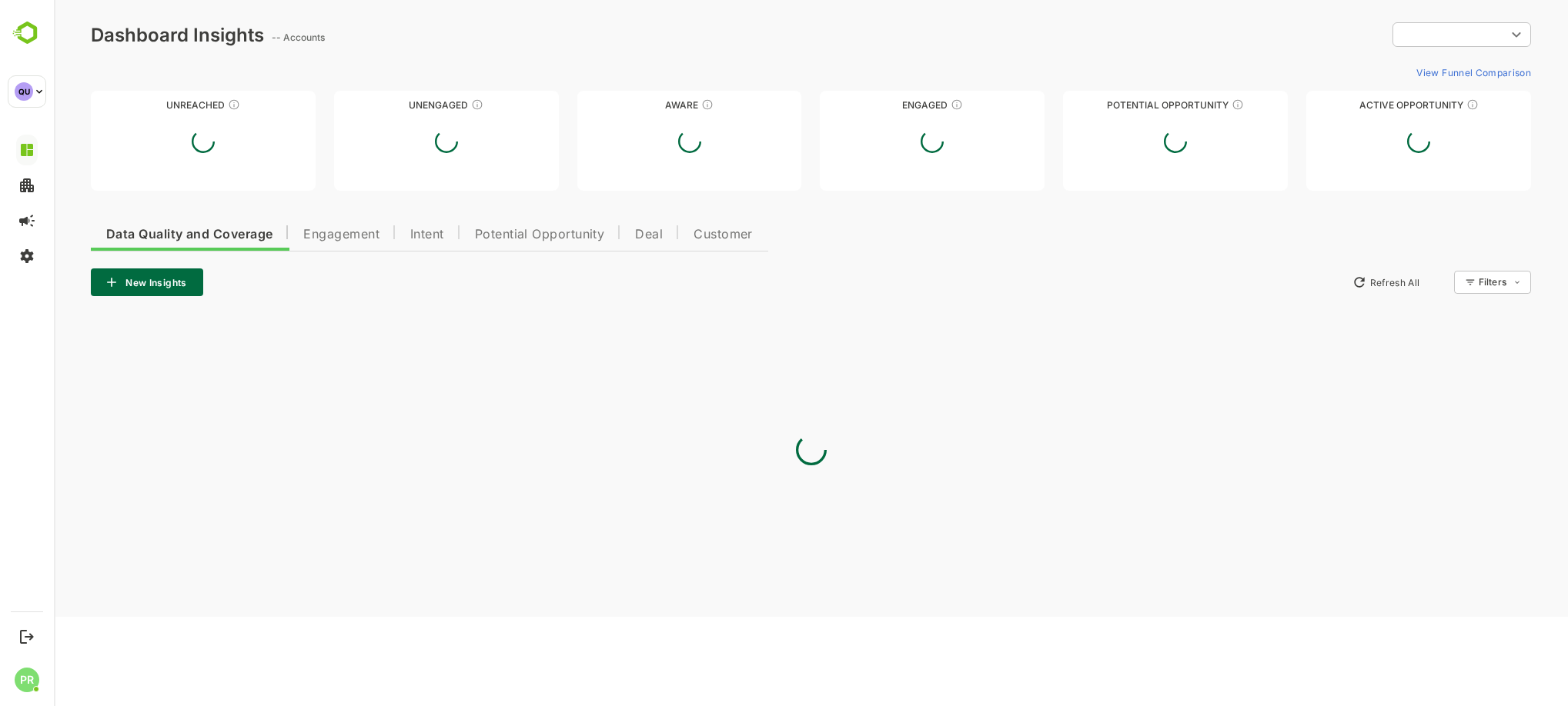
type input "***"
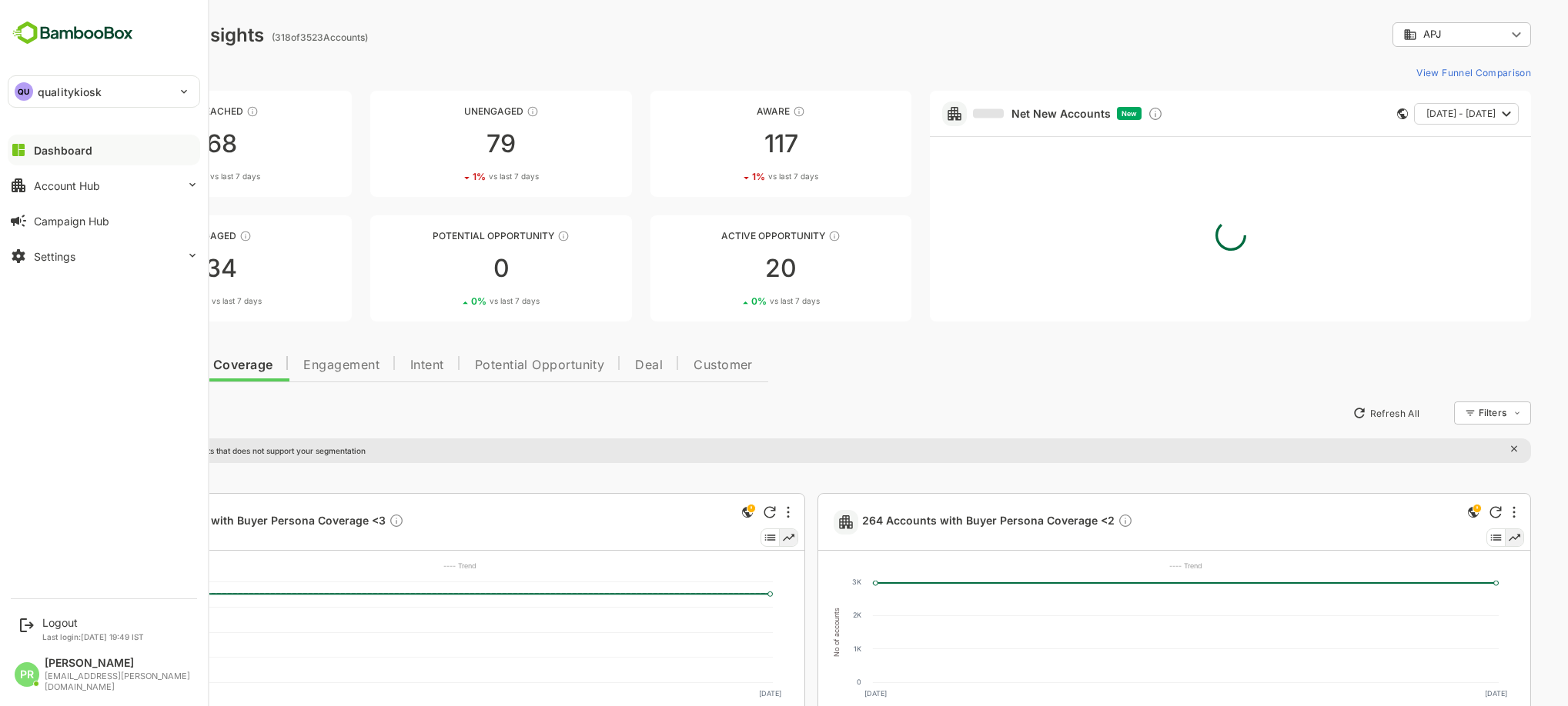
click at [86, 150] on div "Dashboard" at bounding box center [63, 151] width 58 height 13
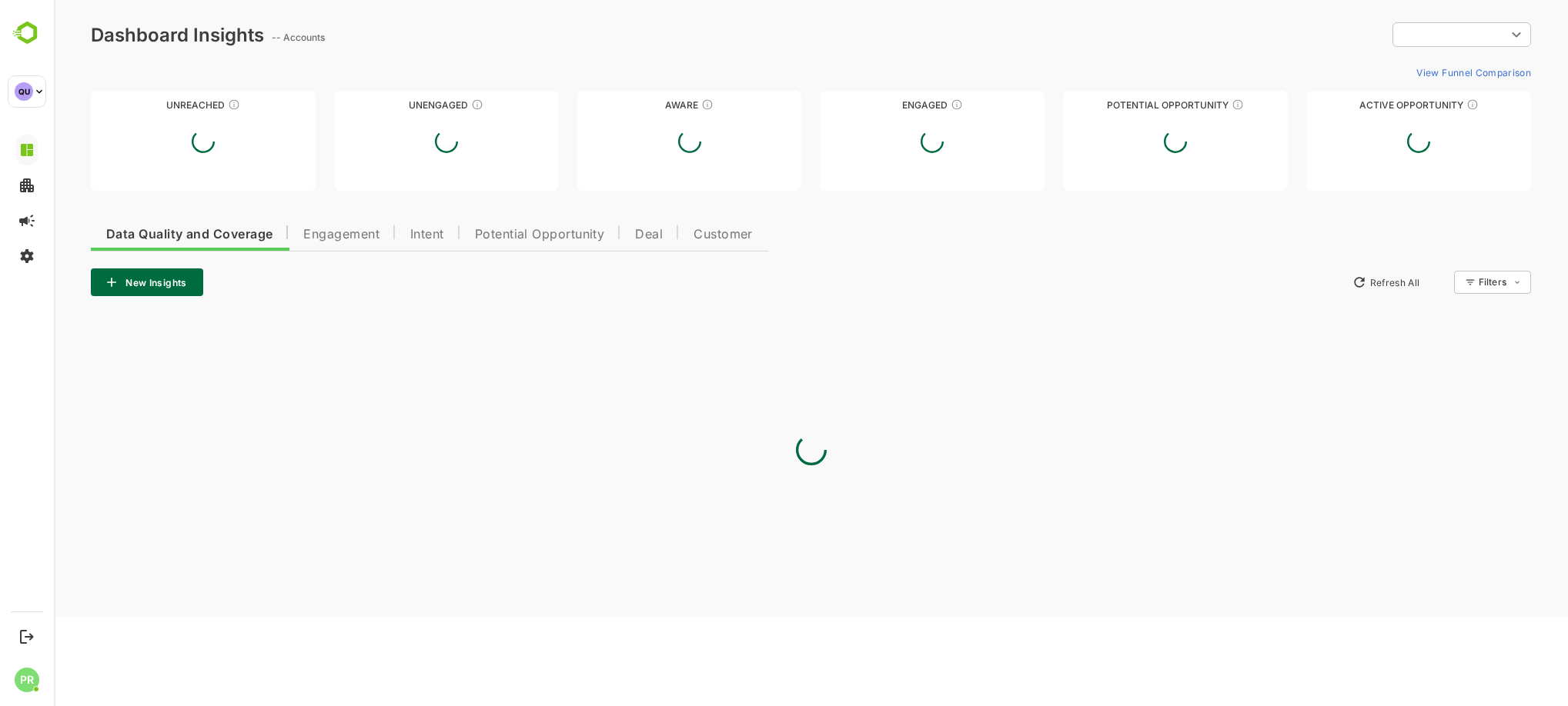
type input "***"
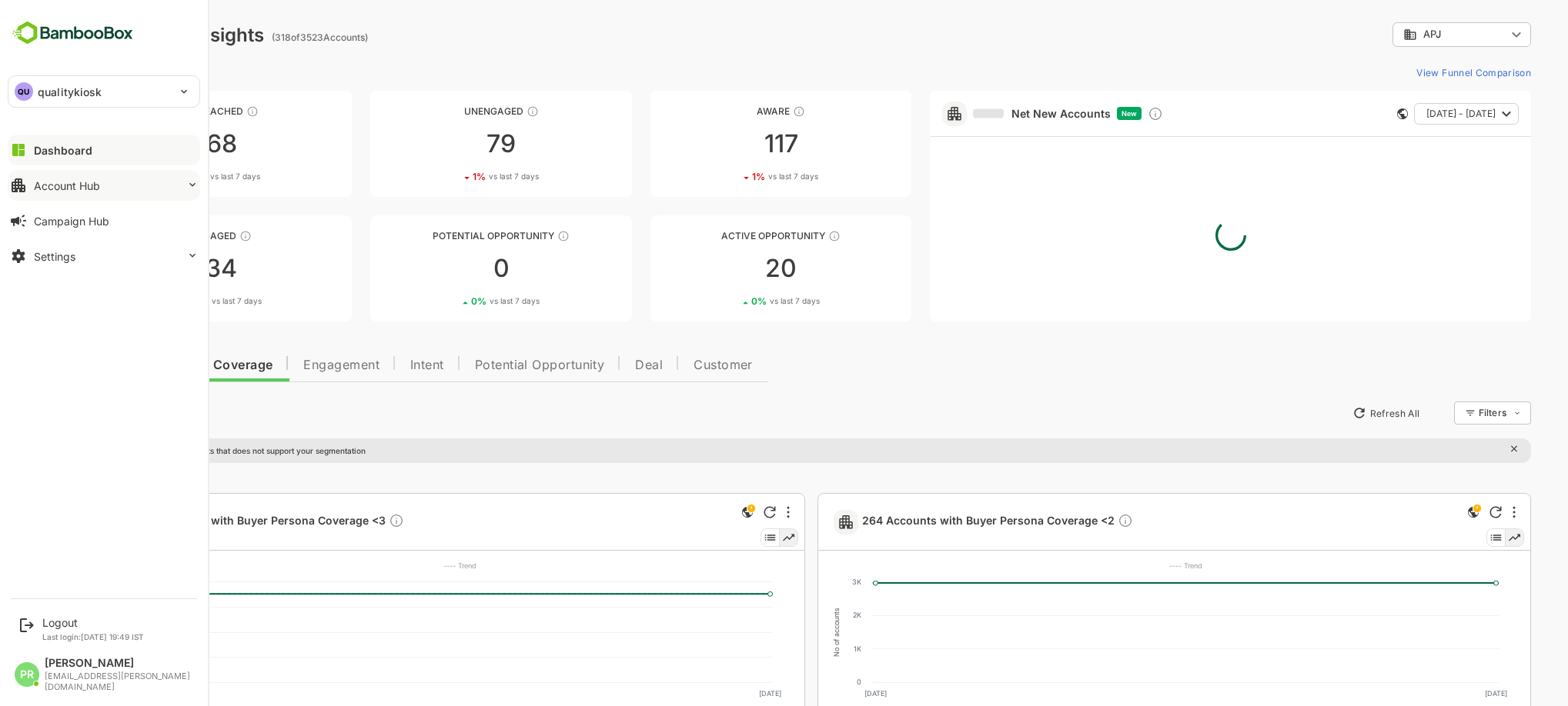
click at [56, 191] on div "Account Hub" at bounding box center [67, 186] width 67 height 13
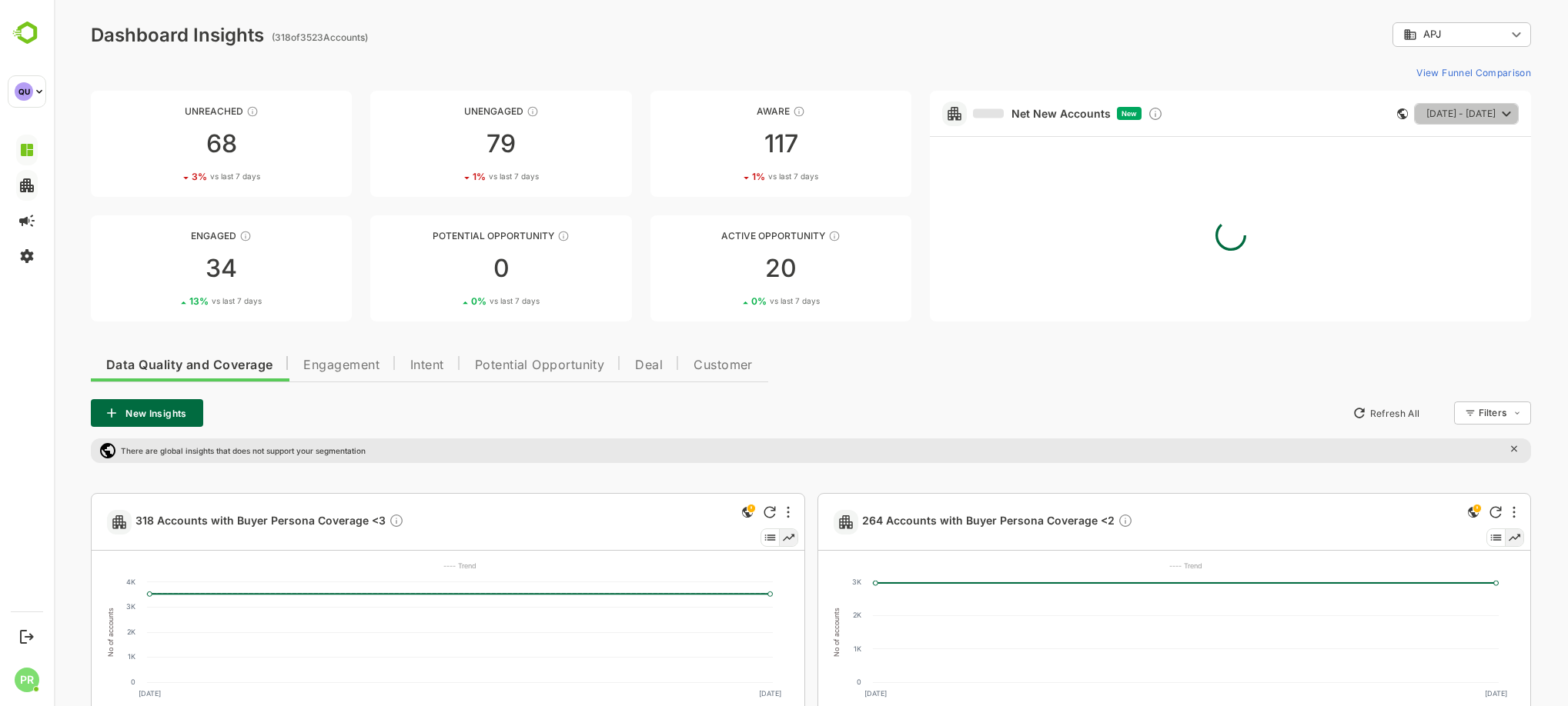
click at [1435, 111] on span "[DATE] - [DATE]" at bounding box center [1461, 114] width 69 height 20
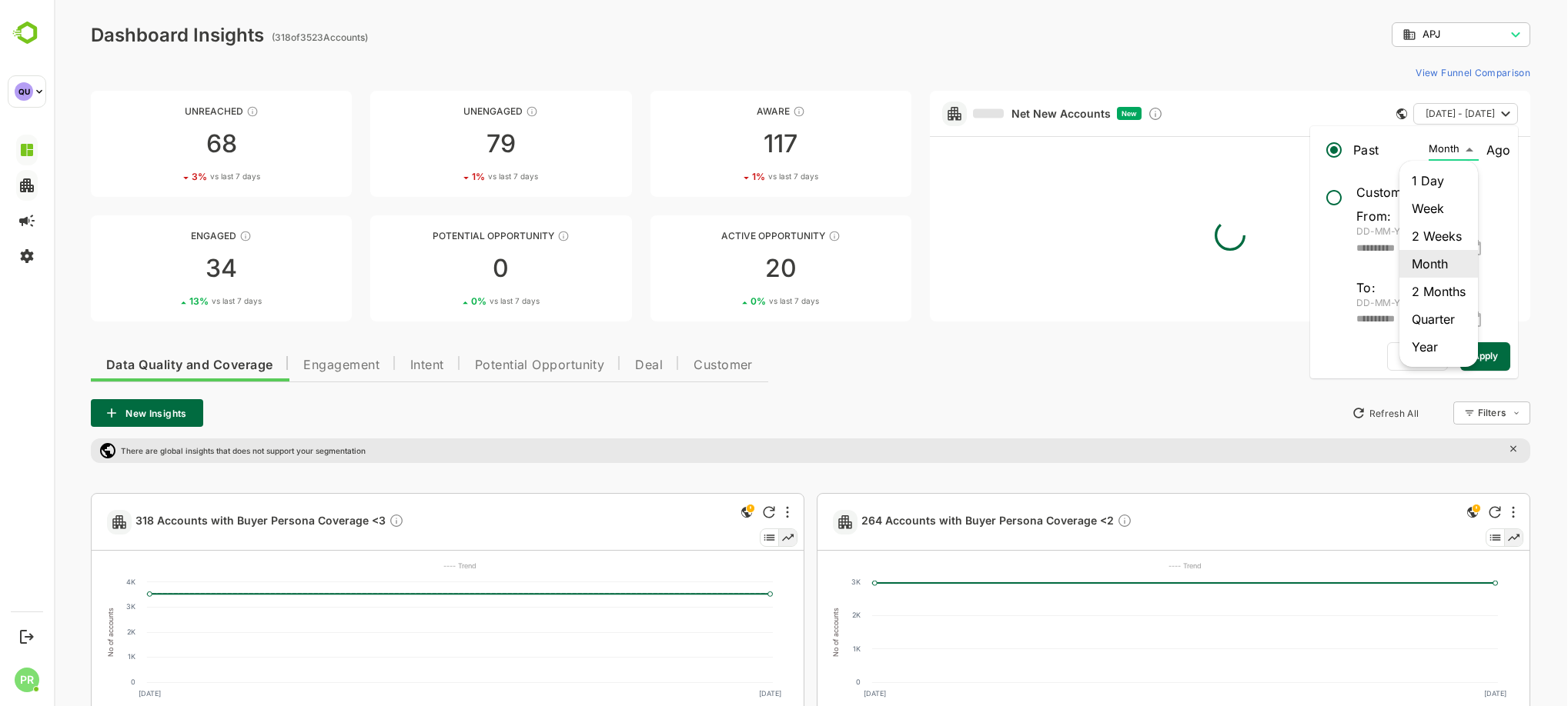
click at [1446, 200] on li "Week" at bounding box center [1438, 209] width 79 height 28
type input "****"
type input "**********"
click at [1495, 349] on span "Apply" at bounding box center [1485, 357] width 25 height 20
